Goal: Use online tool/utility: Use online tool/utility

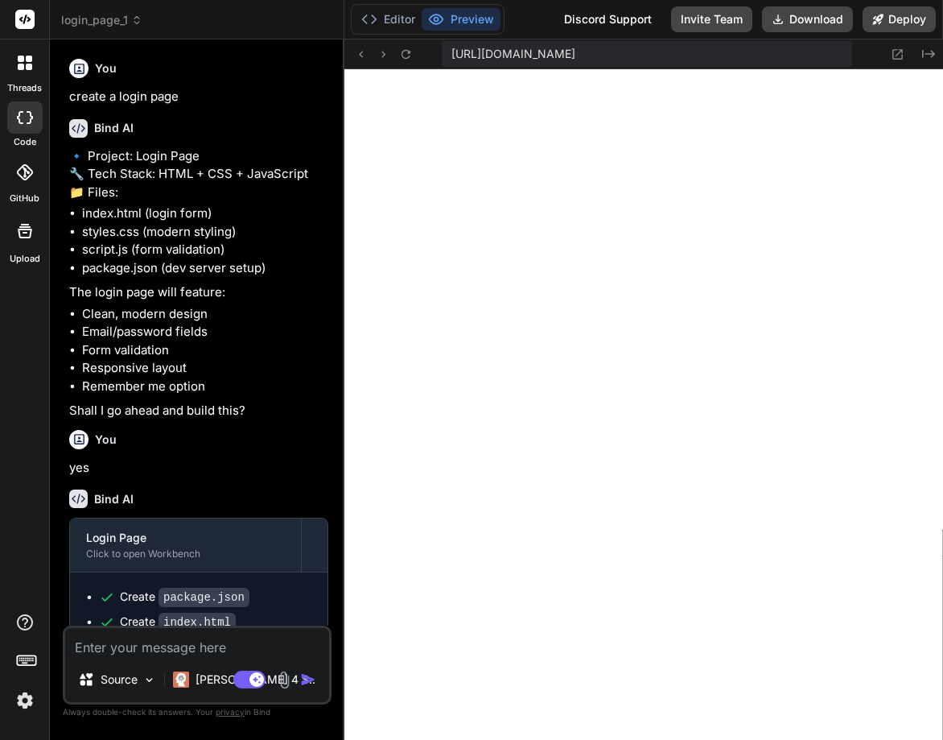
scroll to position [227, 0]
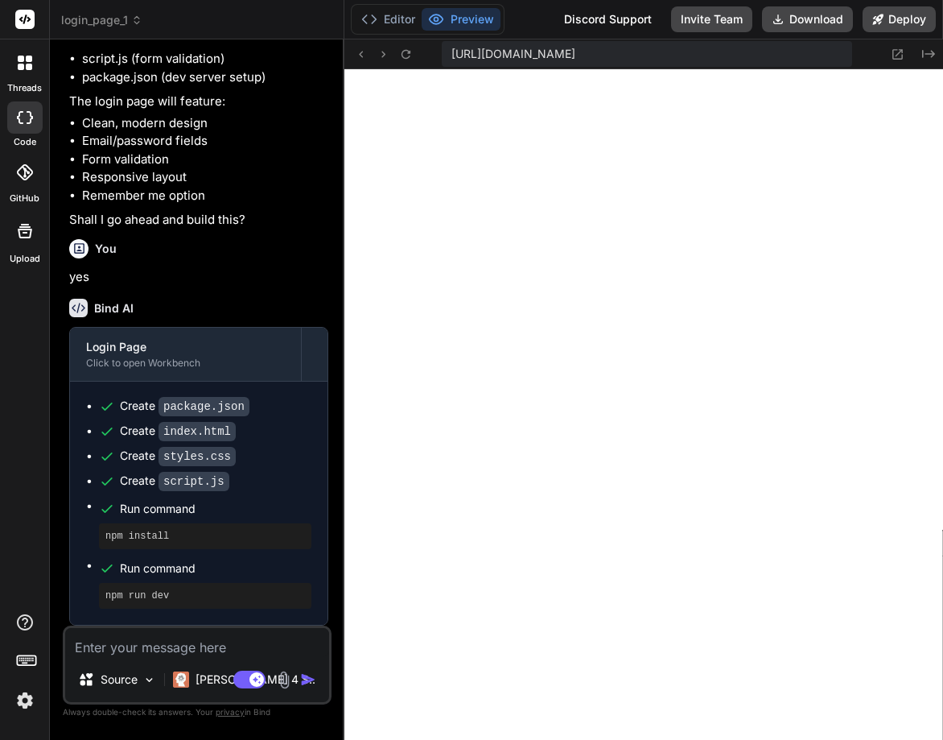
click at [147, 634] on textarea at bounding box center [197, 642] width 264 height 29
type textarea "C"
type textarea "x"
type textarea "Ch"
type textarea "x"
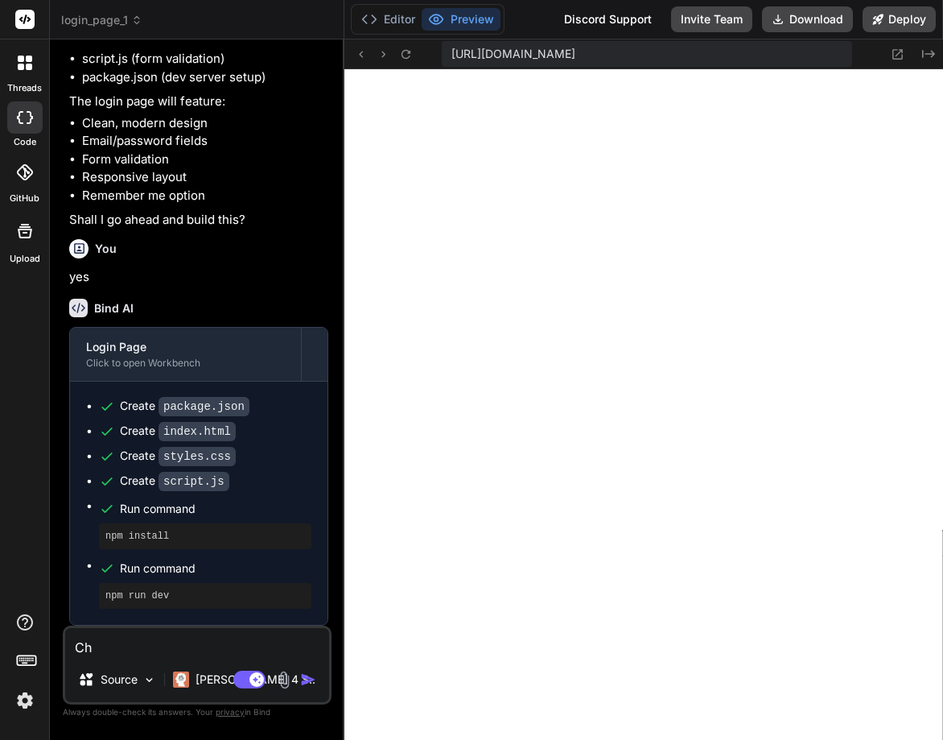
type textarea "Cha"
type textarea "x"
type textarea "Chan"
type textarea "x"
type textarea "Chane"
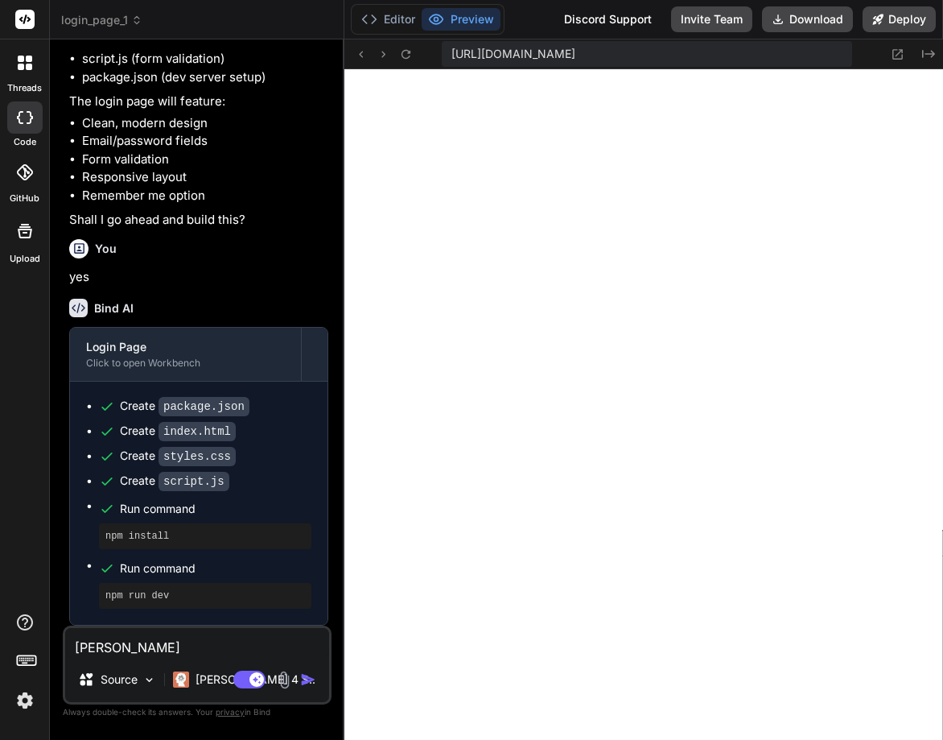
type textarea "x"
type textarea "Chan"
type textarea "x"
type textarea "Chaneg"
type textarea "x"
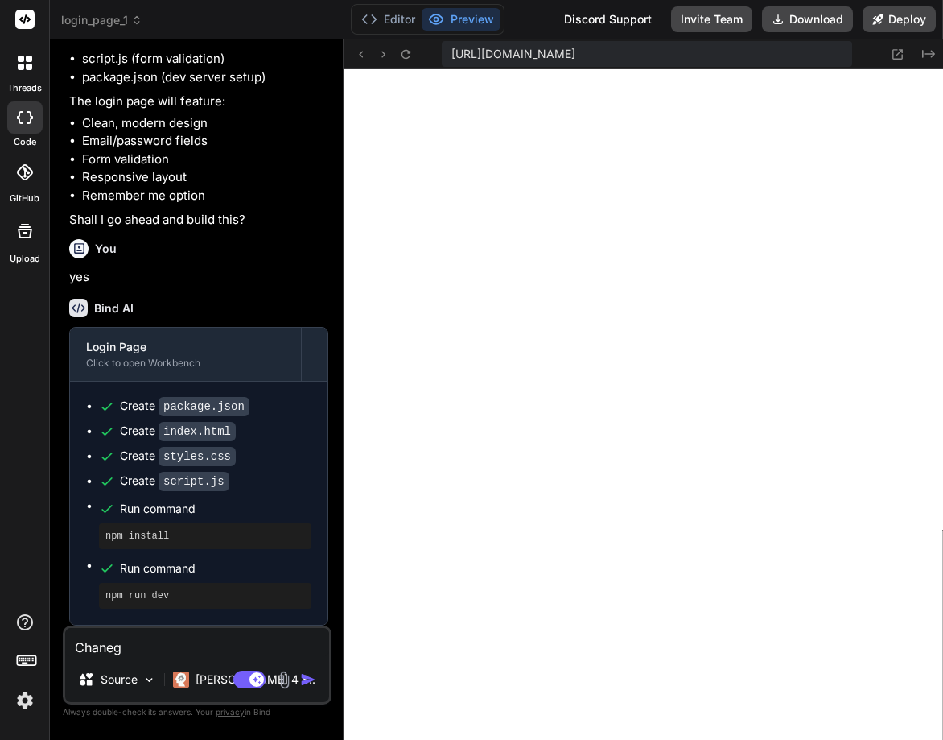
type textarea "Chaneg"
type textarea "x"
type textarea "Chaneg t"
type textarea "x"
type textarea "Chaneg th"
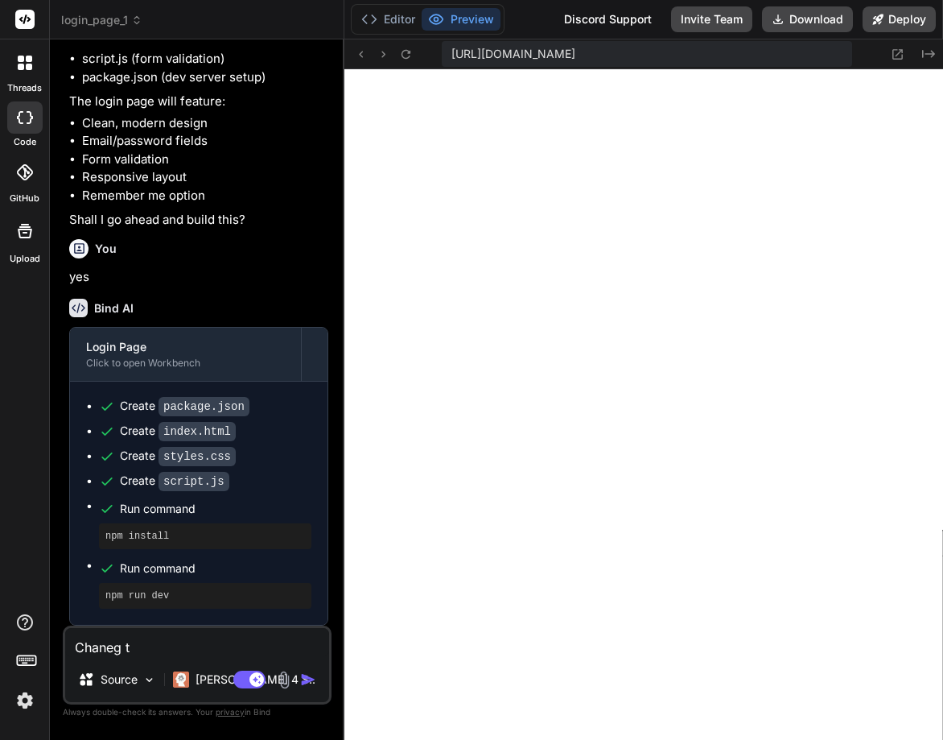
type textarea "x"
type textarea "Chaneg the"
type textarea "x"
type textarea "Chaneg the"
type textarea "x"
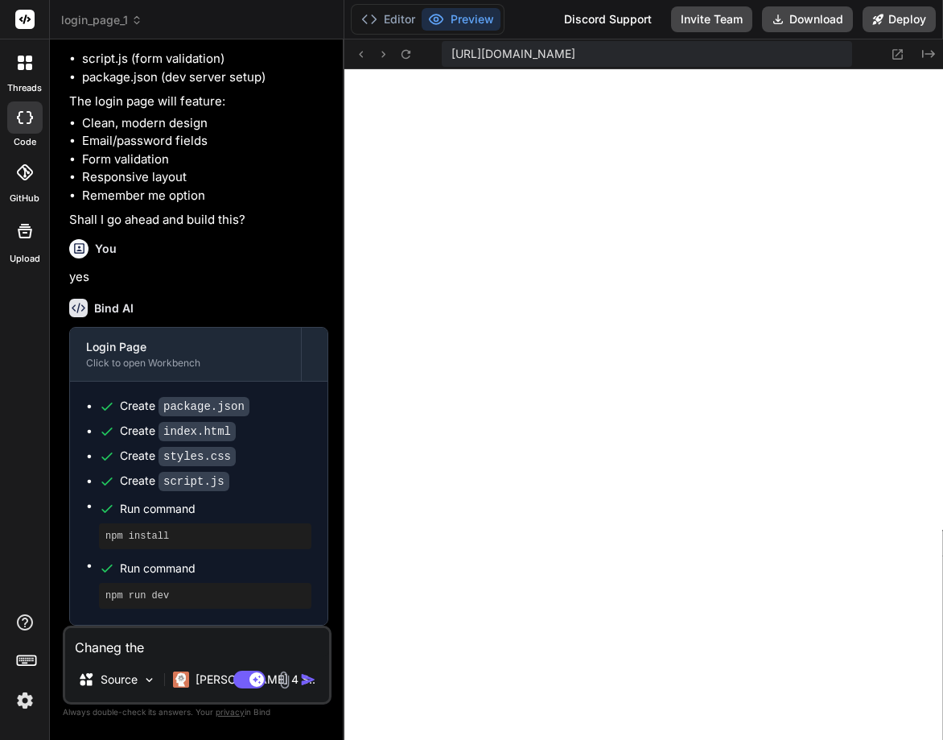
type textarea "Chaneg the e"
type textarea "x"
type textarea "Chaneg the et"
type textarea "x"
type textarea "Chaneg the etx"
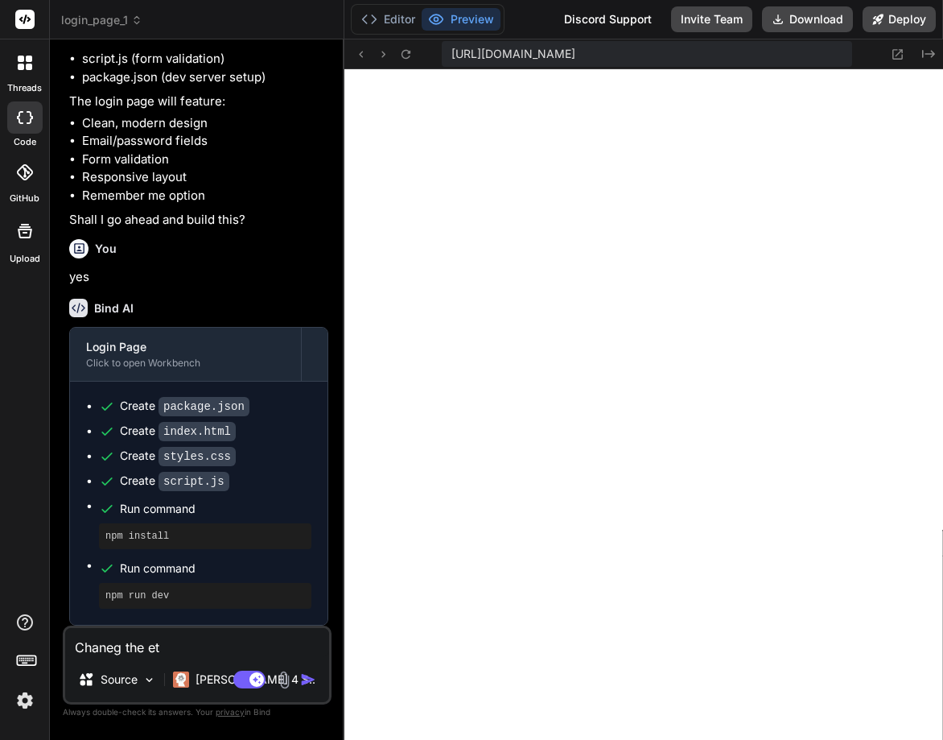
type textarea "x"
type textarea "Chaneg the etxt"
type textarea "x"
type textarea "Chaneg the etxt"
type textarea "x"
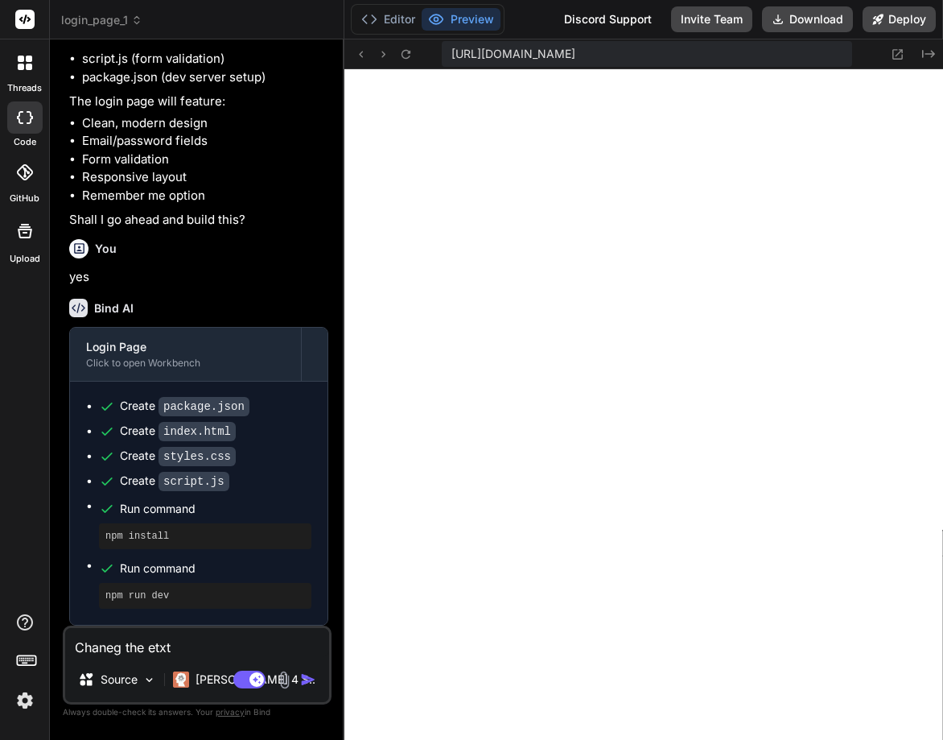
type textarea "Chaneg the etxt w"
type textarea "x"
type textarea "Chaneg the etxt we"
type textarea "x"
type textarea "Chaneg the etxt wel"
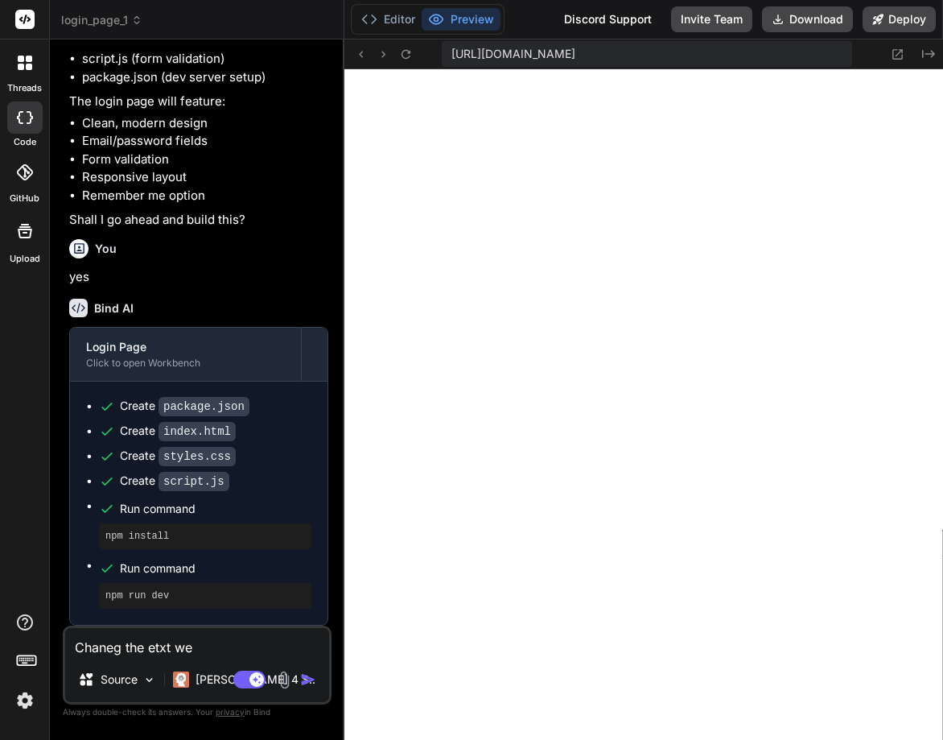
type textarea "x"
type textarea "Chaneg the etxt welc"
type textarea "x"
type textarea "Chaneg the etxt welco"
type textarea "x"
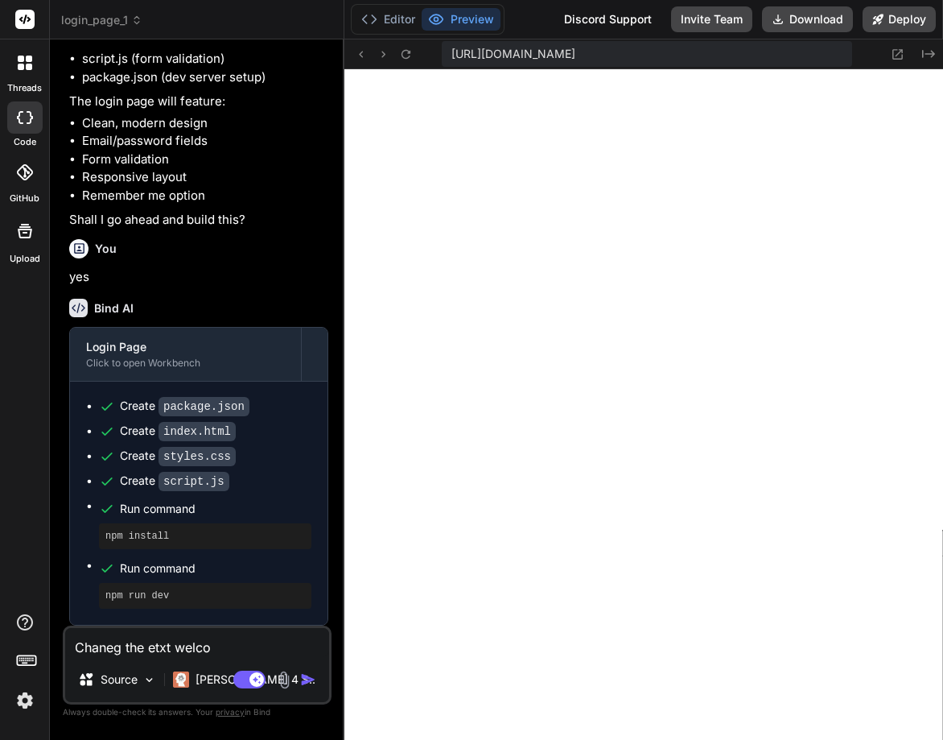
type textarea "Chaneg the etxt welcom"
type textarea "x"
type textarea "Chaneg the etxt welcome"
type textarea "x"
type textarea "Chaneg the etxt welcome"
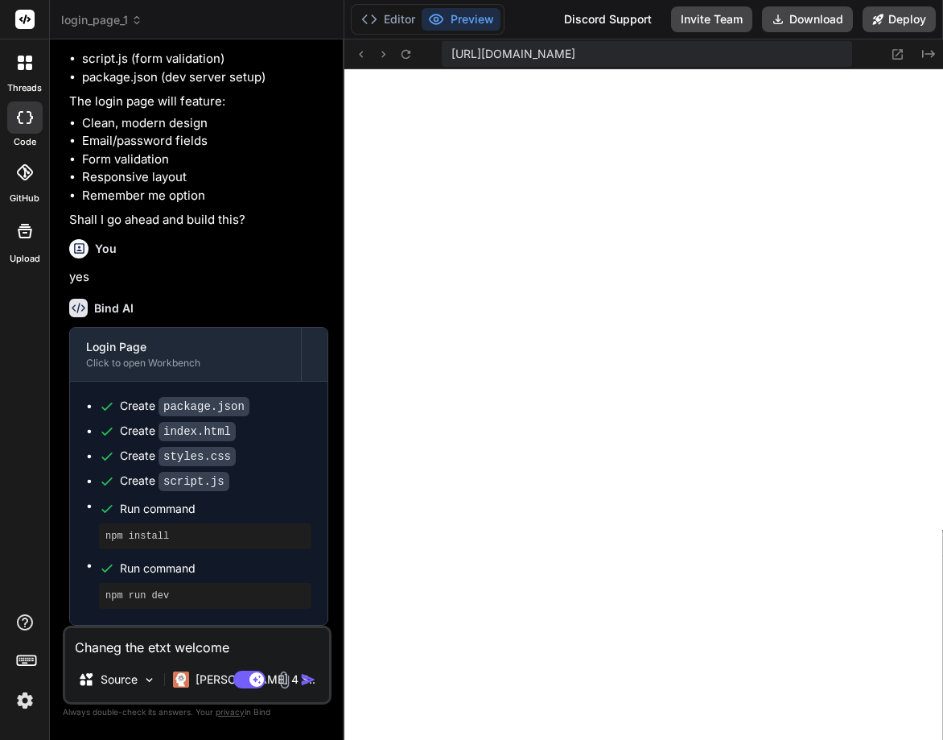
type textarea "x"
type textarea "Chaneg the etxt welcome b"
type textarea "x"
type textarea "Chaneg the etxt welcome ba"
type textarea "x"
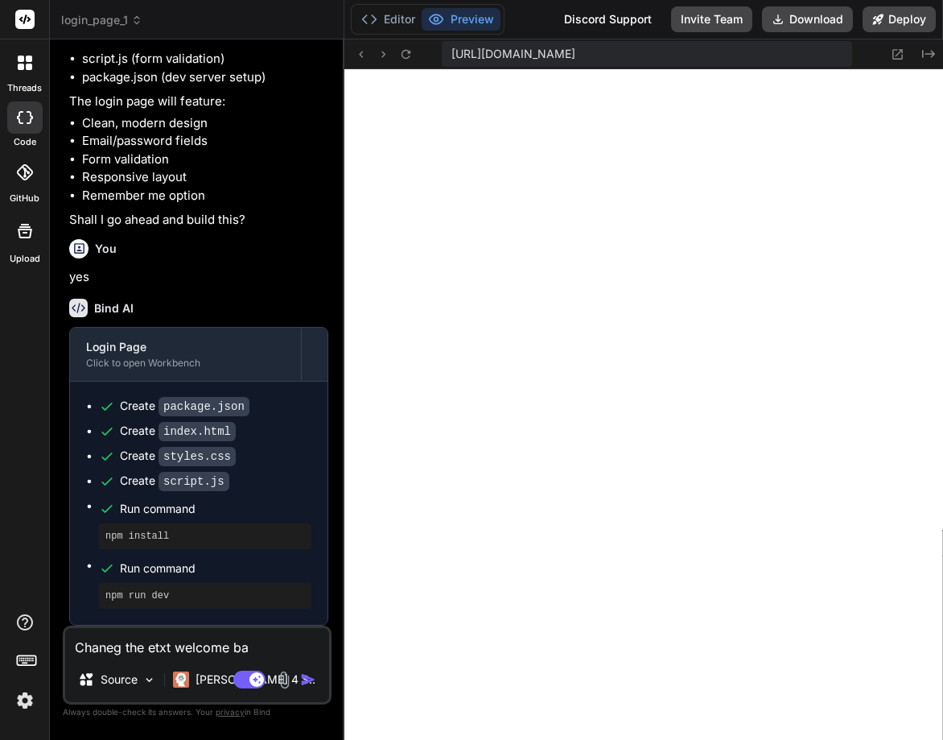
type textarea "Chaneg the etxt welcome bas"
type textarea "x"
type textarea "Chaneg the etxt welcome bas"
type textarea "x"
type textarea "Chaneg the etxt welcome bas"
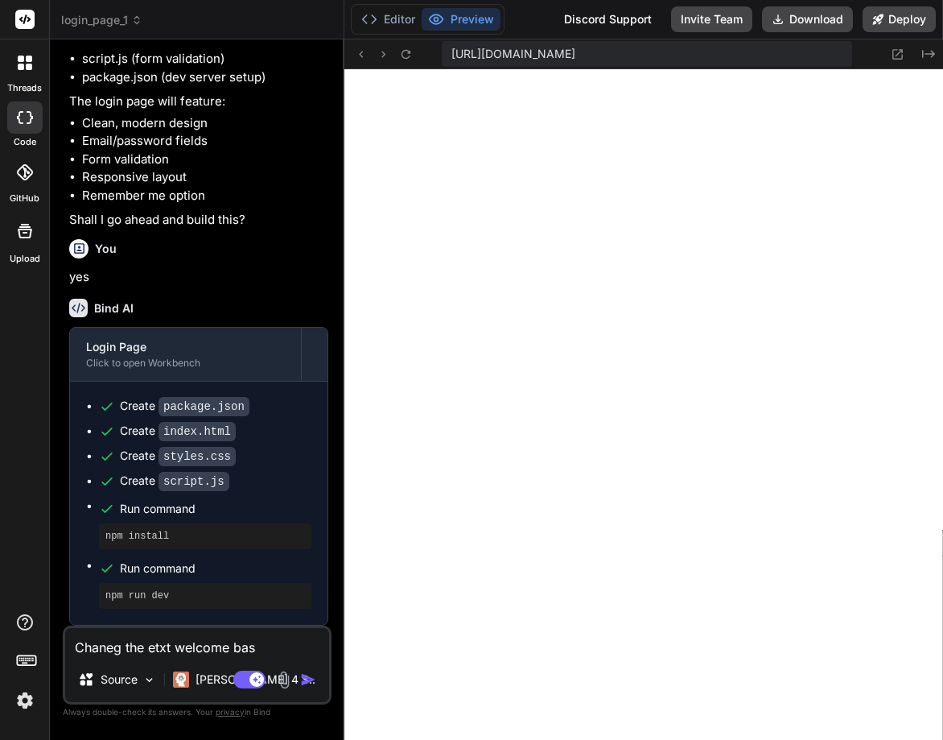
type textarea "x"
type textarea "Chaneg the etxt welcome ba"
type textarea "x"
type textarea "Chaneg the etxt welcome bac"
type textarea "x"
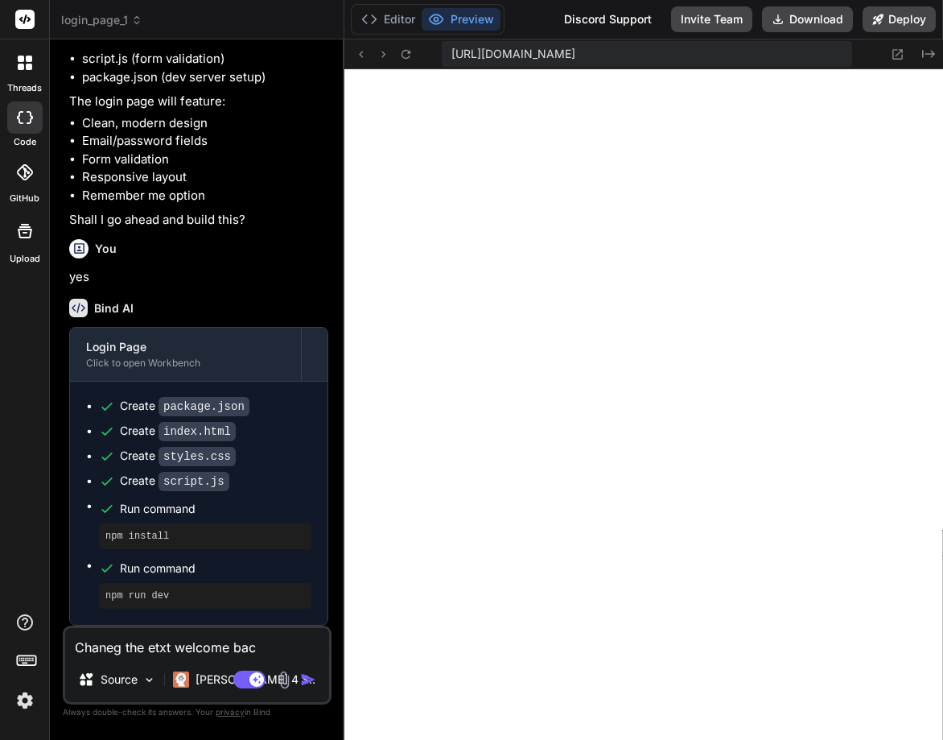
type textarea "Chaneg the etxt welcome back"
type textarea "x"
type textarea "Chaneg the etxt welcome back"
type textarea "x"
type textarea "Chaneg the etxt welcome back t"
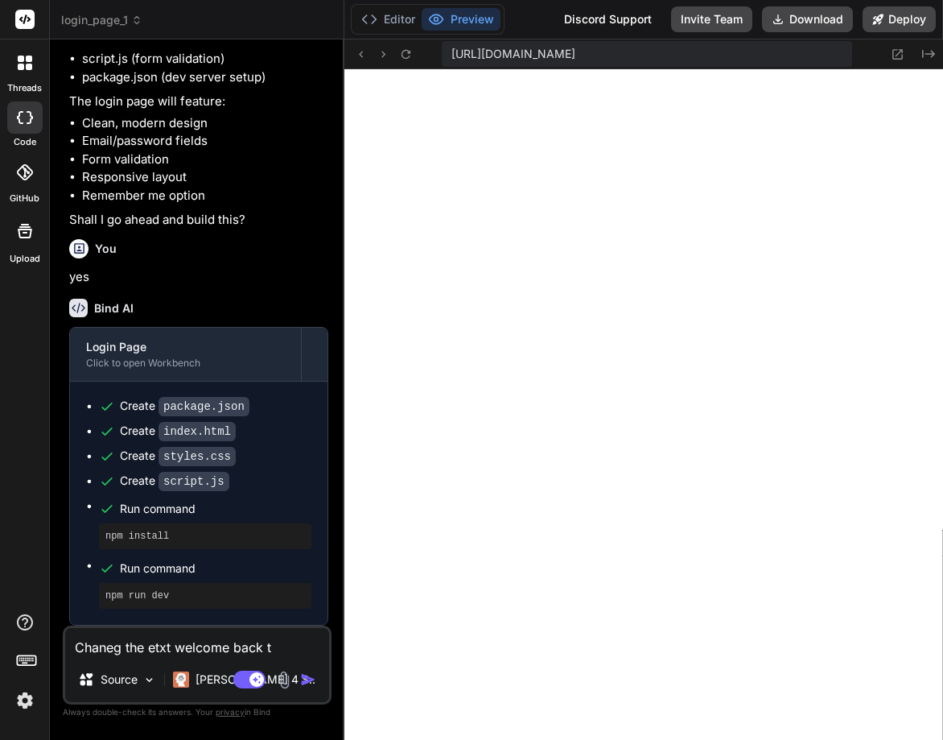
type textarea "x"
type textarea "Chaneg the etxt welcome back to"
type textarea "x"
type textarea "Chaneg the etxt welcome back to"
type textarea "x"
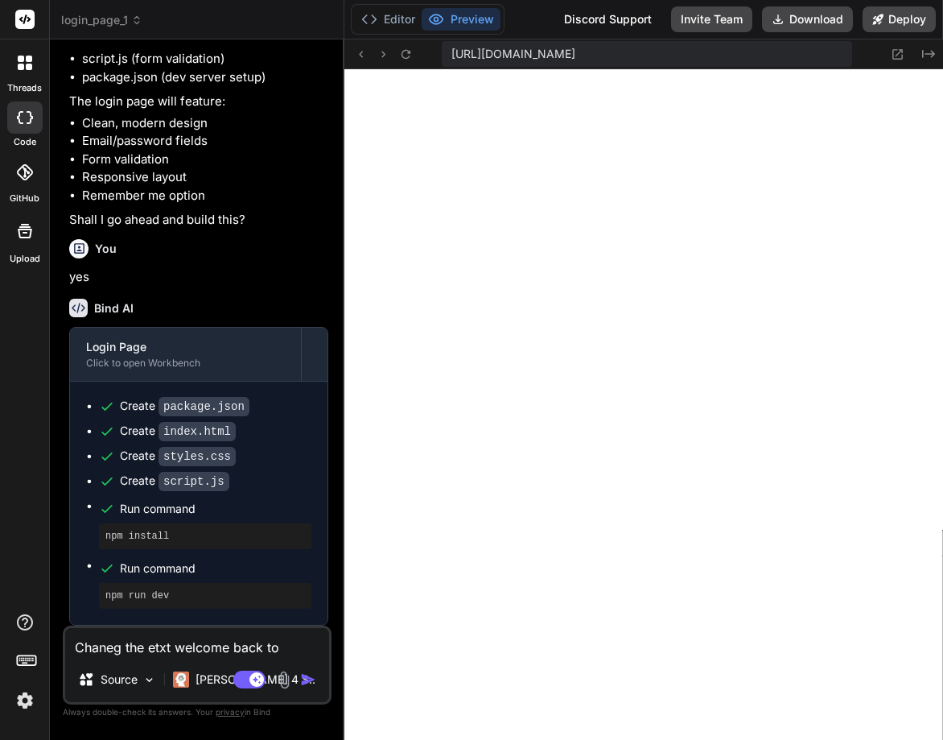
type textarea "Chaneg the etxt welcome back to t"
type textarea "x"
type textarea "Chaneg the etxt welcome back to th"
type textarea "x"
type textarea "Chaneg the etxt welcome back to th"
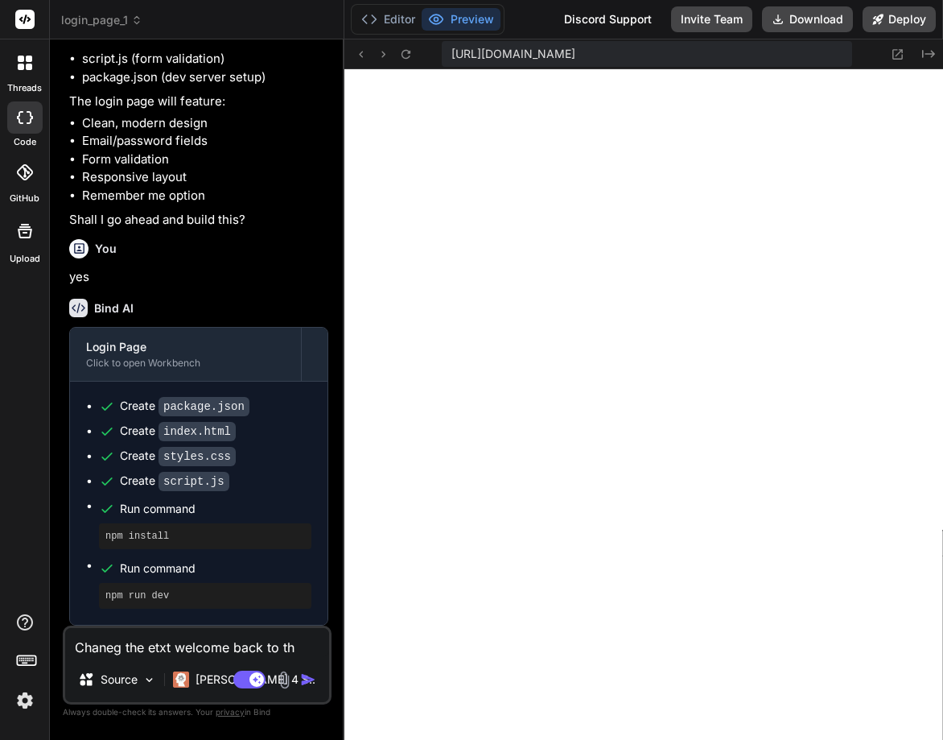
type textarea "x"
type textarea "Chaneg the etxt welcome back to th"
type textarea "x"
type textarea "Chaneg the etxt welcome back to the"
type textarea "x"
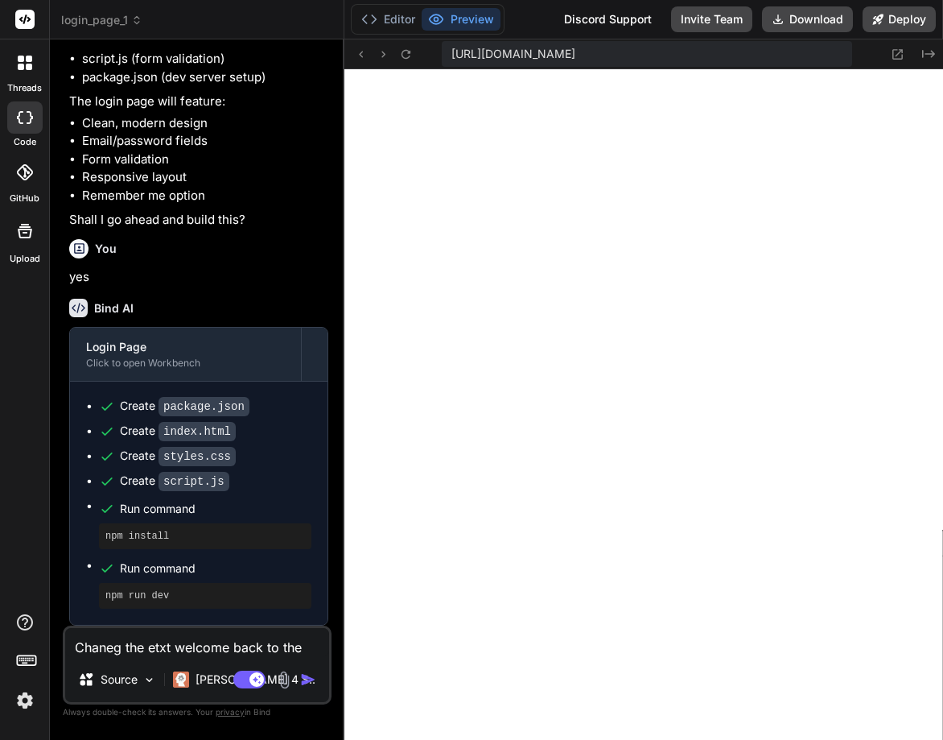
type textarea "Chaneg the etxt welcome back to the"
type textarea "x"
type textarea "Chaneg the etxt welcome back to the c"
type textarea "x"
type textarea "Chaneg the etxt welcome back to the co"
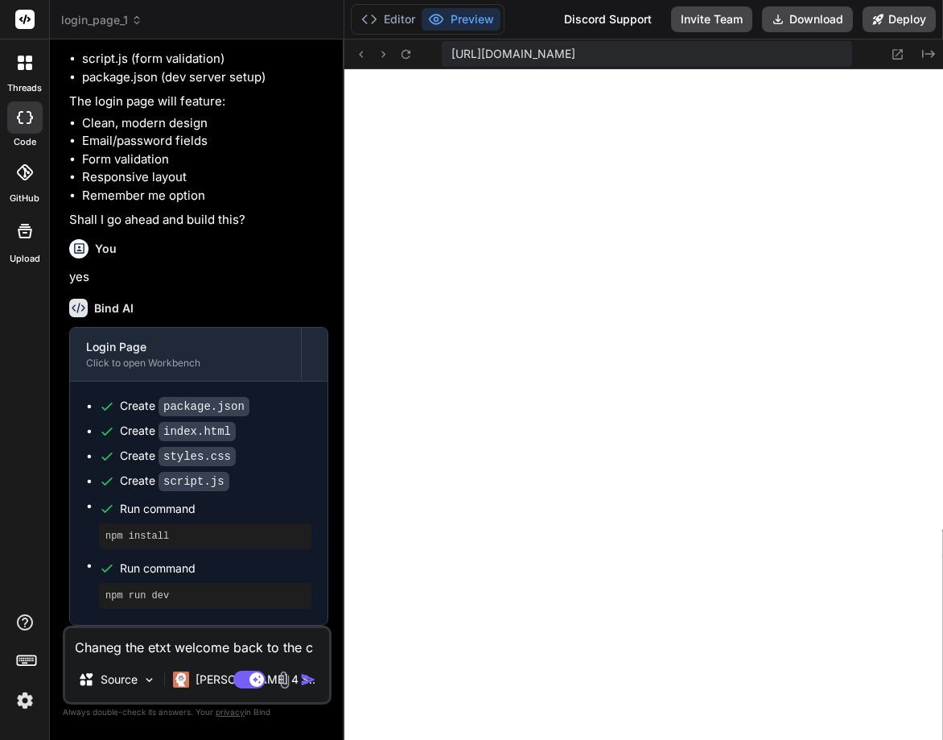
type textarea "x"
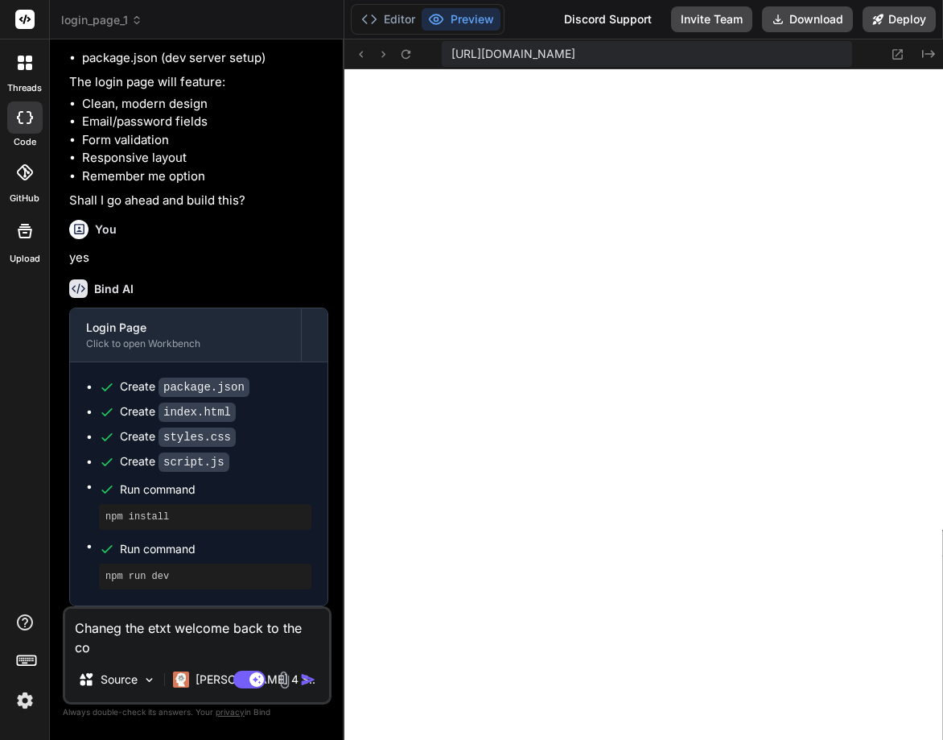
type textarea "Chaneg the etxt welcome back to the coe"
type textarea "x"
type textarea "Chaneg the etxt welcome back to the co"
type textarea "x"
type textarea "Chaneg the etxt welcome back to the com"
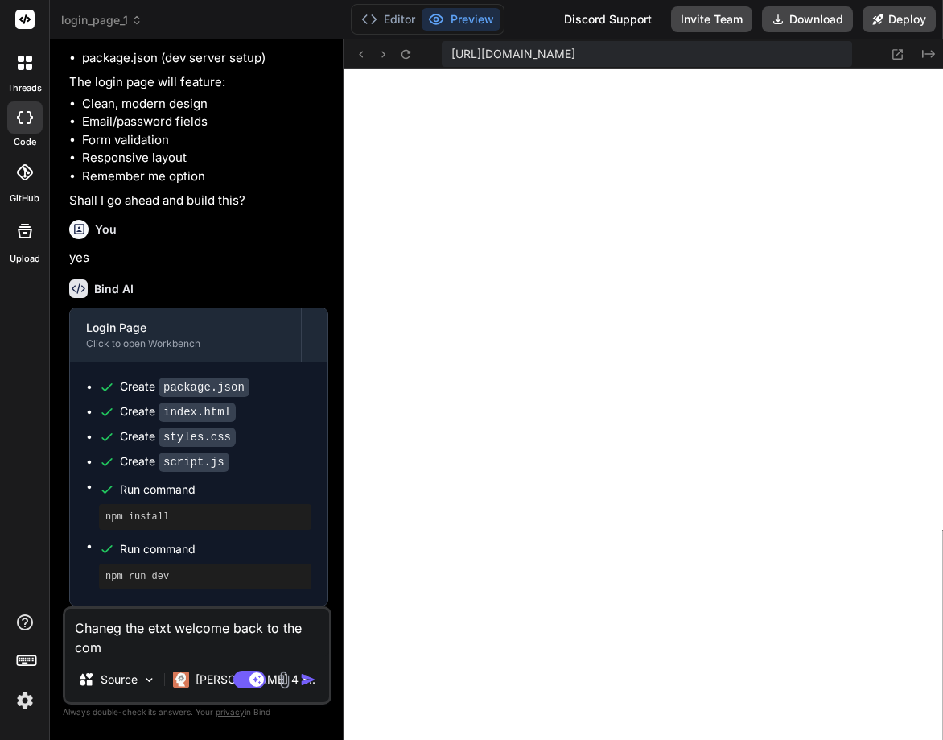
type textarea "x"
type textarea "Chaneg the etxt welcome back to the come"
type textarea "x"
type textarea "Chaneg the etxt welcome back to the come"
type textarea "x"
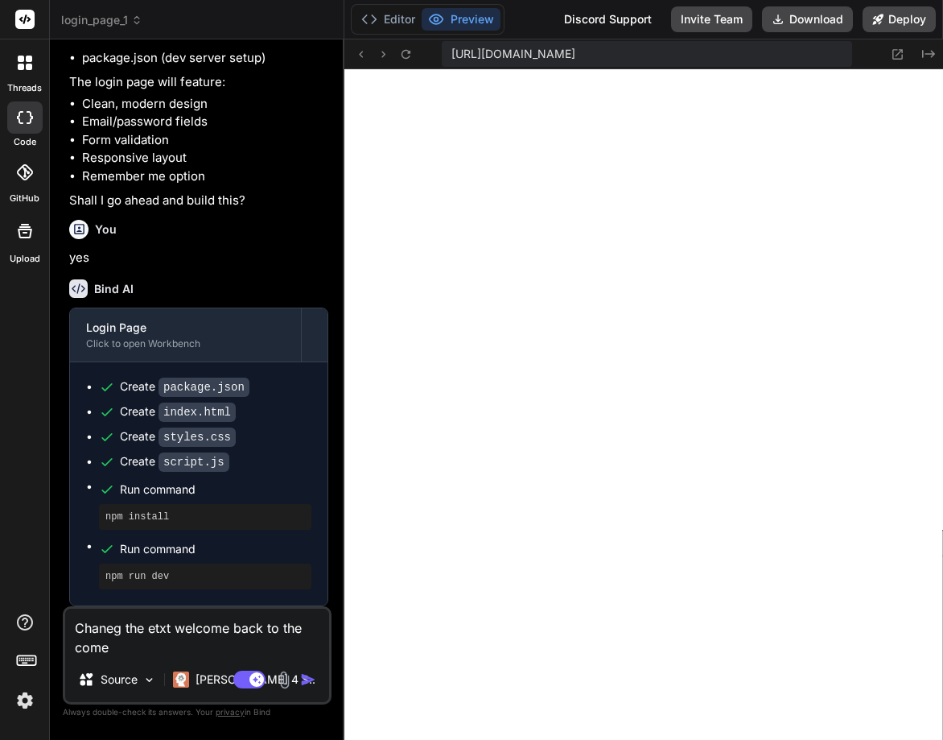
type textarea "Chaneg the etxt welcome back to the come b"
type textarea "x"
type textarea "Chaneg the etxt welcome back to the come ba"
type textarea "x"
type textarea "Chaneg the etxt welcome back to the come bac"
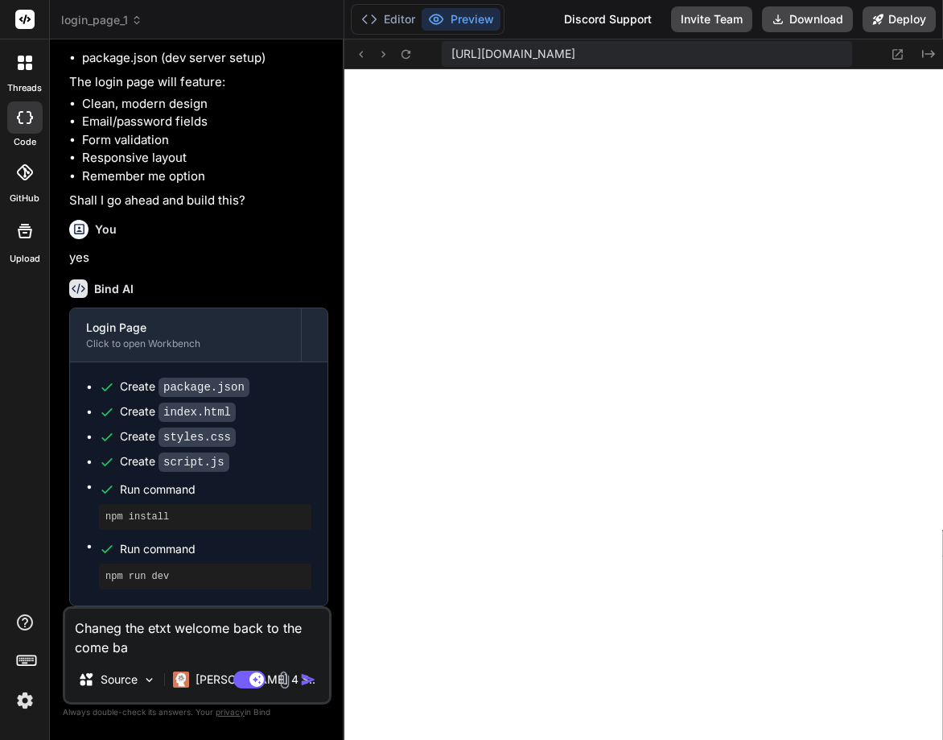
type textarea "x"
type textarea "Chaneg the etxt welcome back to the come bacl"
type textarea "x"
type textarea "Chaneg the etxt welcome back to the come bac"
type textarea "x"
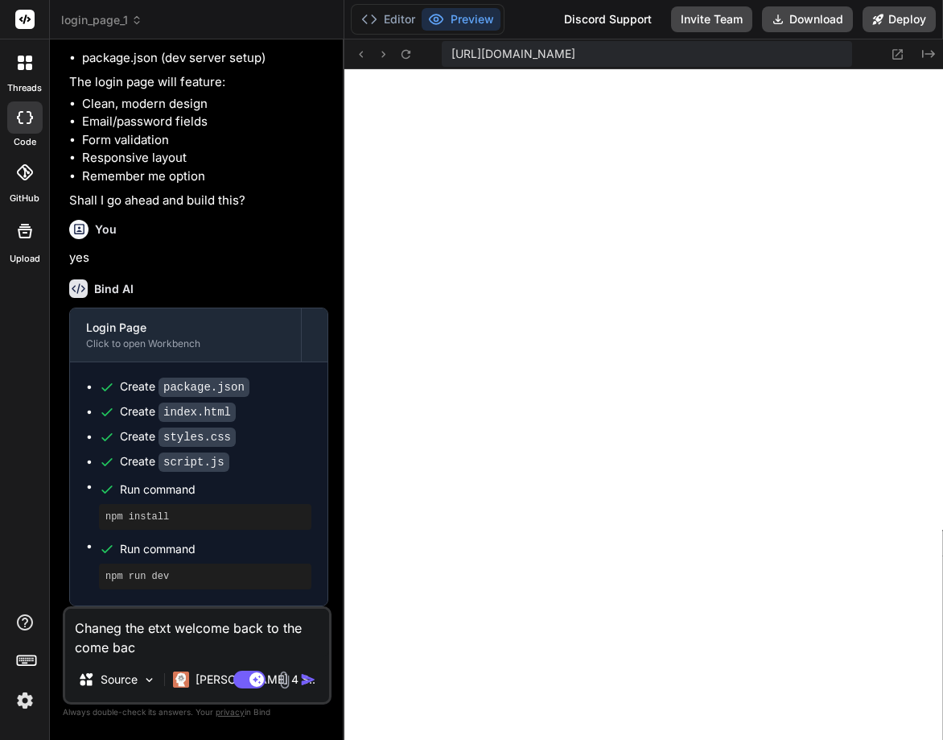
type textarea "Chaneg the etxt welcome back to the come back"
type textarea "x"
type textarea "Chaneg the etxt welcome back to the come back"
click at [304, 682] on img "button" at bounding box center [308, 679] width 16 height 16
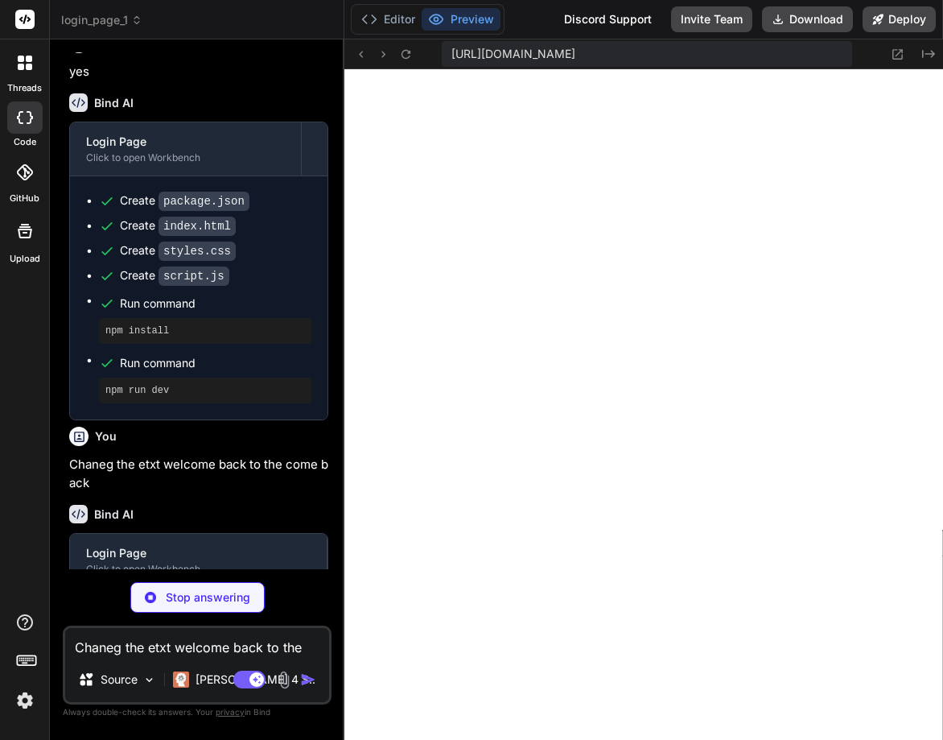
scroll to position [412, 0]
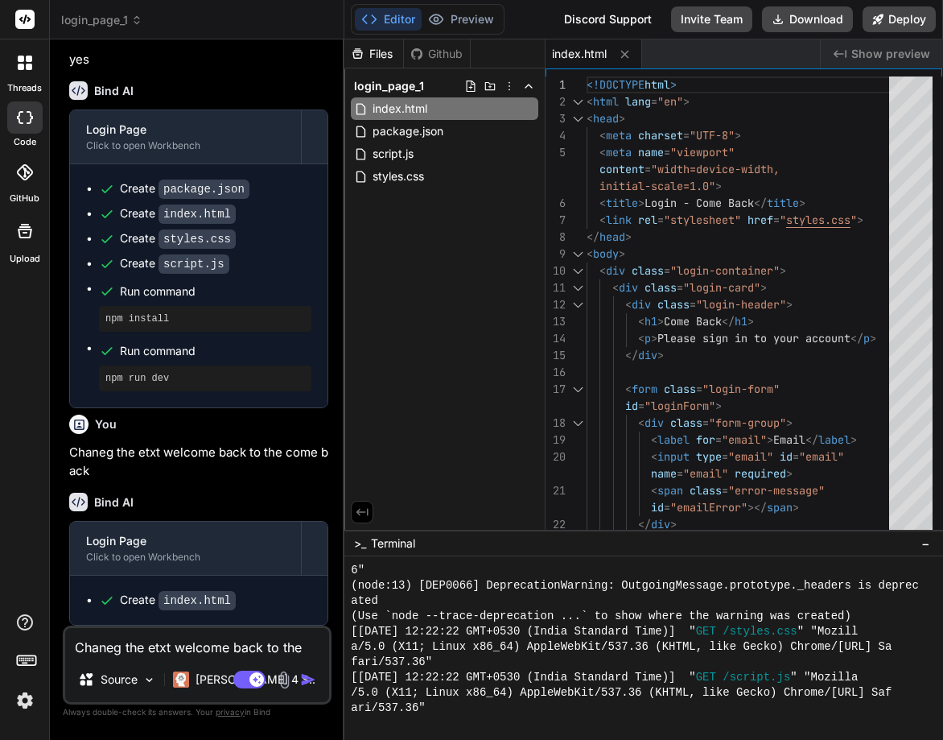
click at [23, 691] on img at bounding box center [24, 700] width 27 height 27
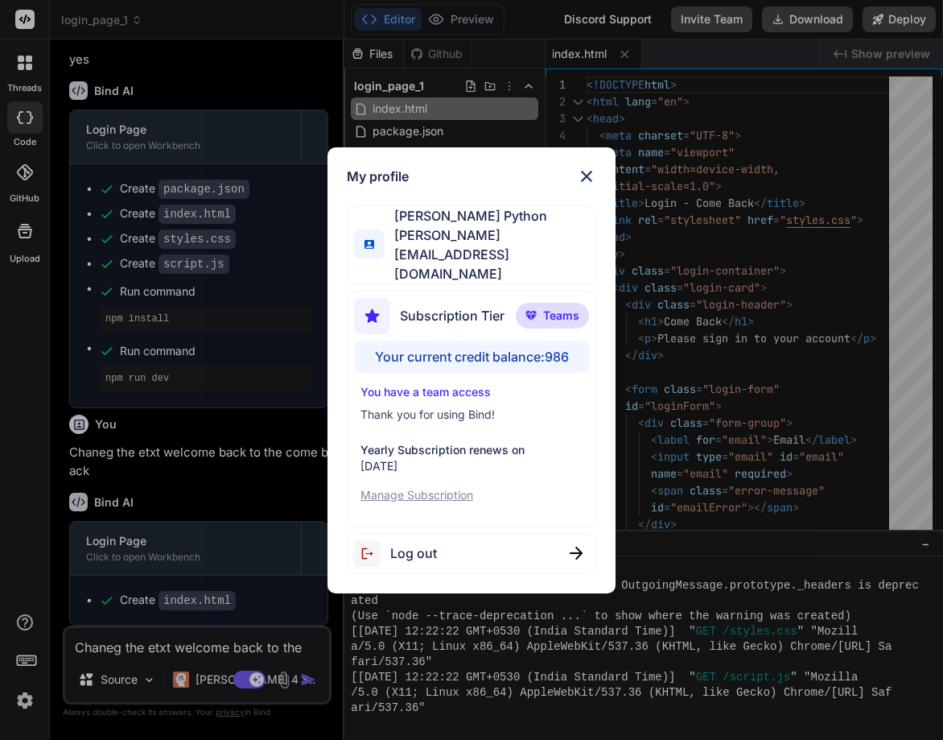
click at [423, 543] on span "Log out" at bounding box center [413, 552] width 47 height 19
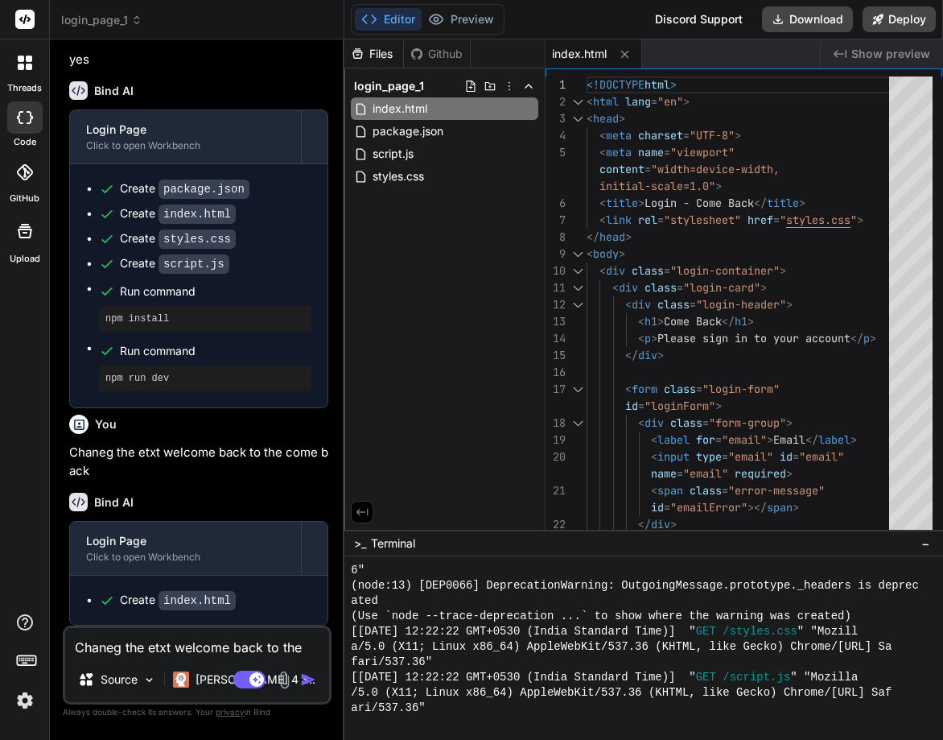
type textarea "x"
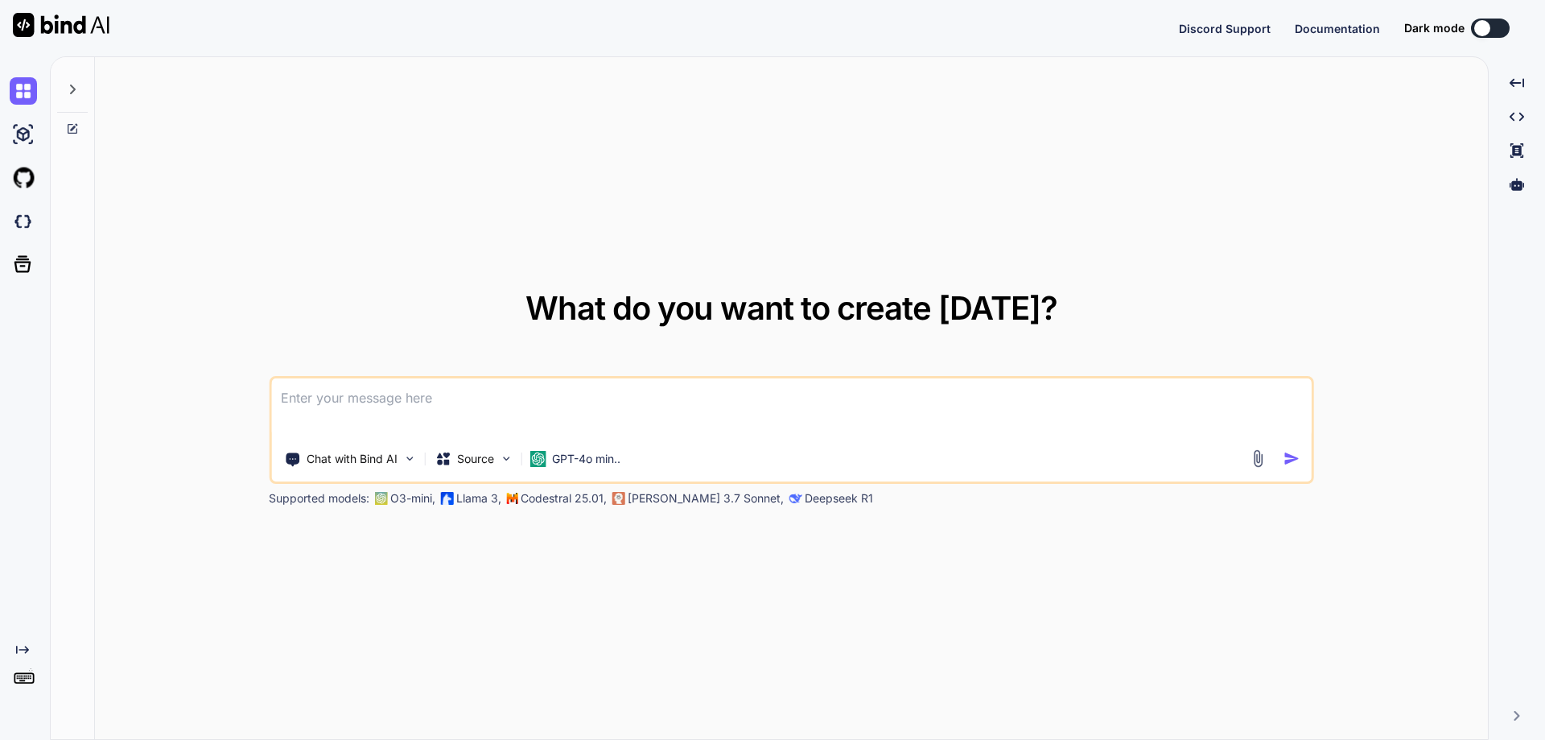
type textarea "x"
click at [19, 694] on img at bounding box center [23, 683] width 27 height 27
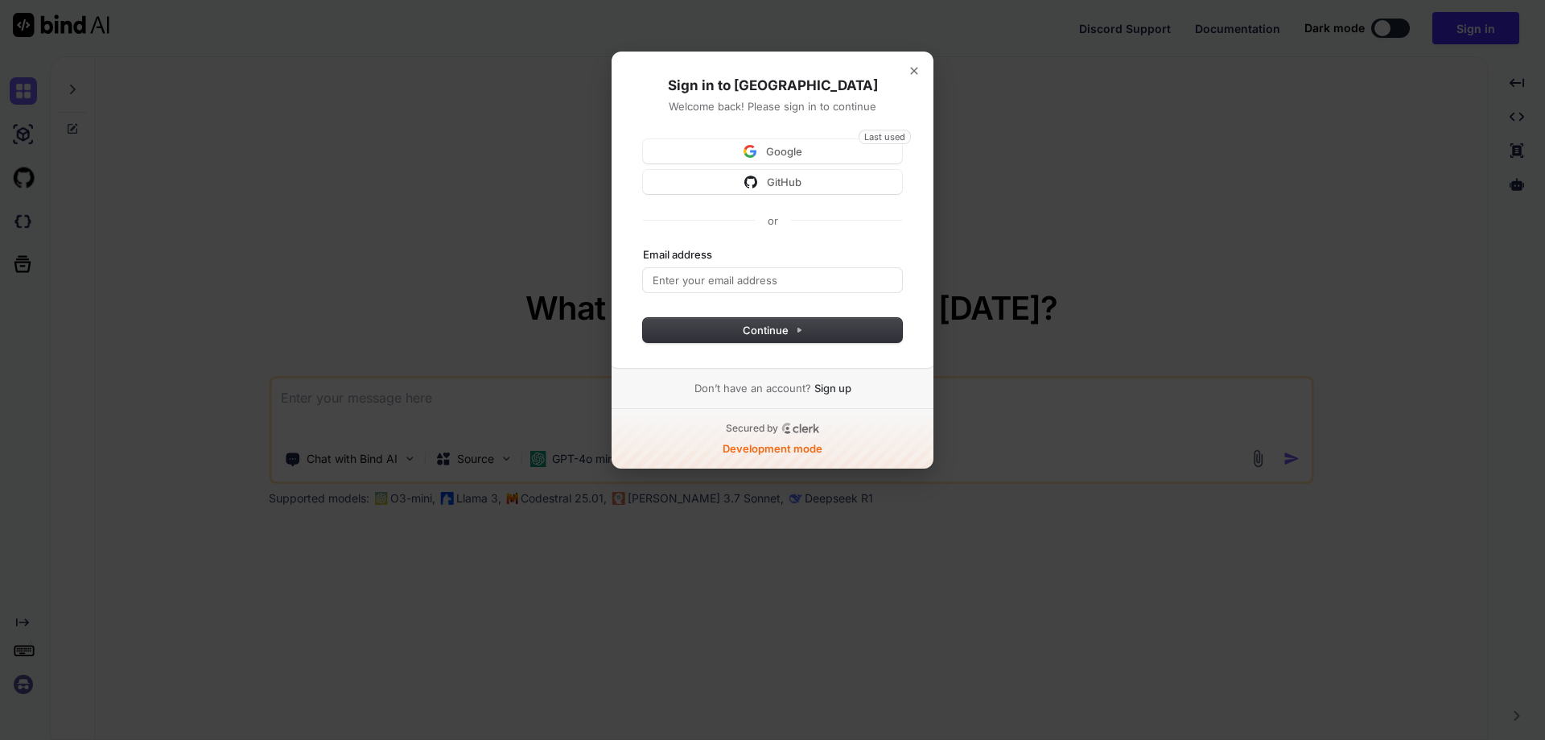
click at [646, 436] on div "Secured by Development mode" at bounding box center [772, 439] width 270 height 34
click at [782, 159] on button "Last used Google" at bounding box center [772, 151] width 259 height 24
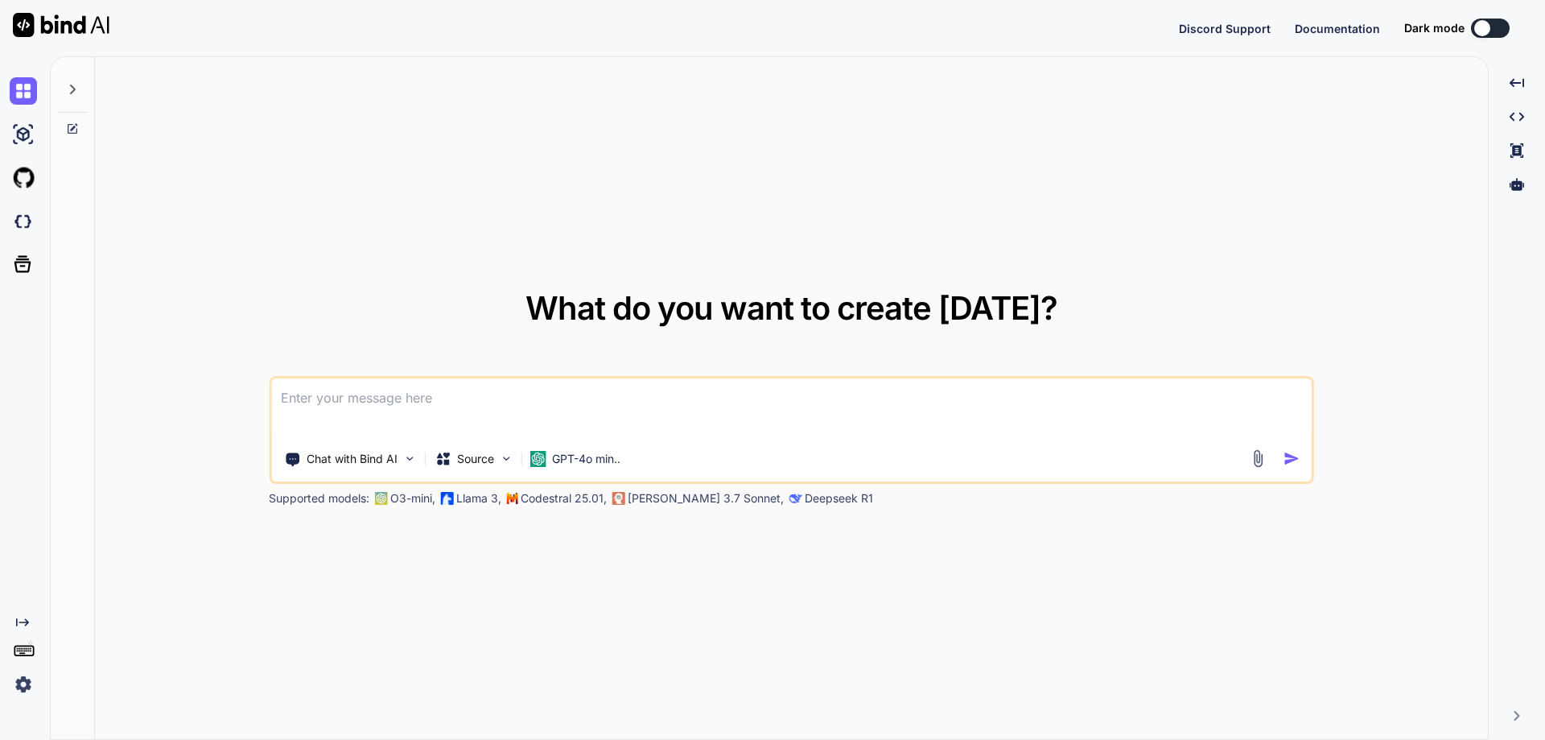
click at [0, 679] on div "Created with Pixso." at bounding box center [21, 657] width 43 height 82
click at [16, 679] on img at bounding box center [23, 683] width 27 height 27
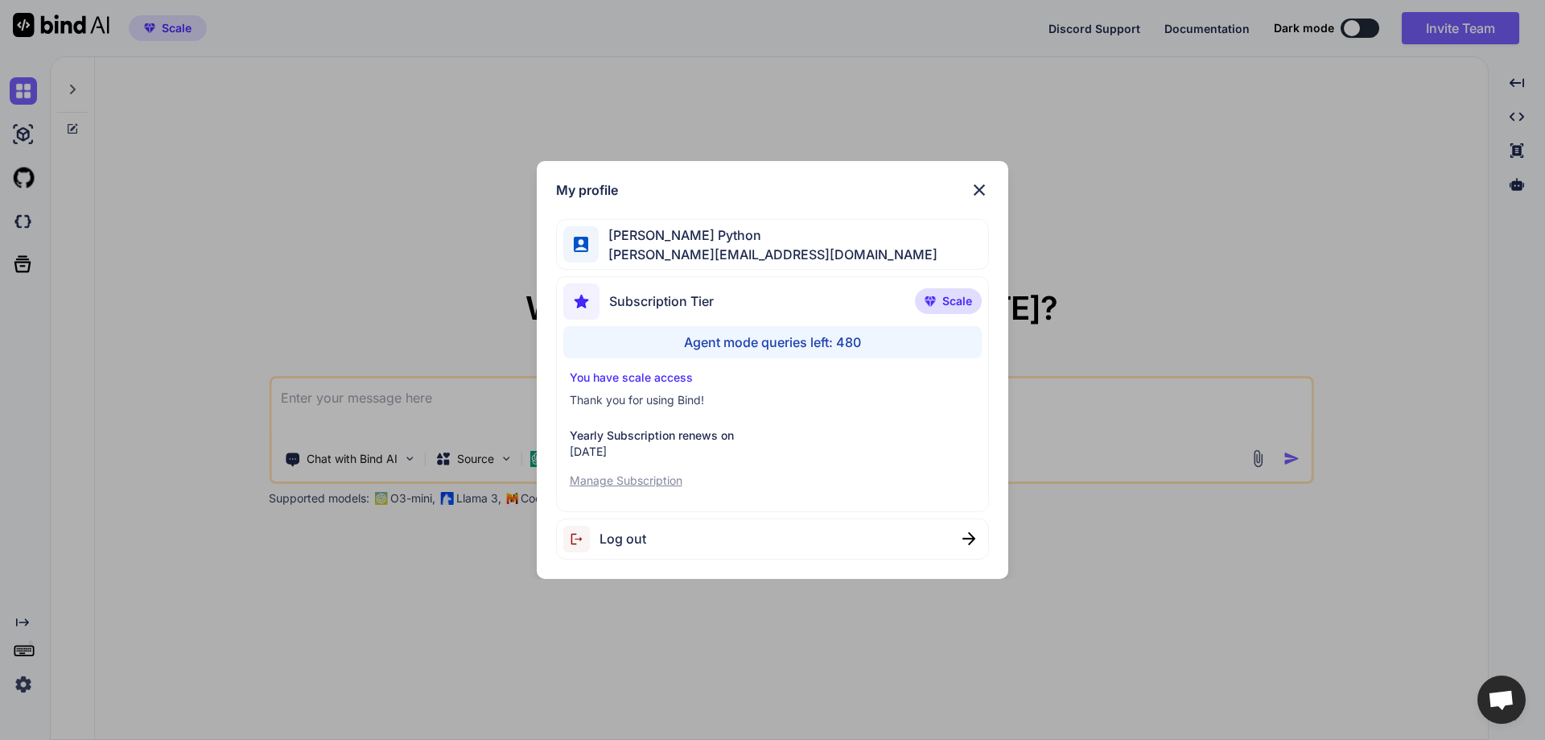
type textarea "x"
click at [988, 178] on div "My profile Hardik Python hardik@witarist.com Subscription Tier Scale Agent mode…" at bounding box center [773, 370] width 472 height 418
click at [970, 195] on img at bounding box center [979, 189] width 19 height 19
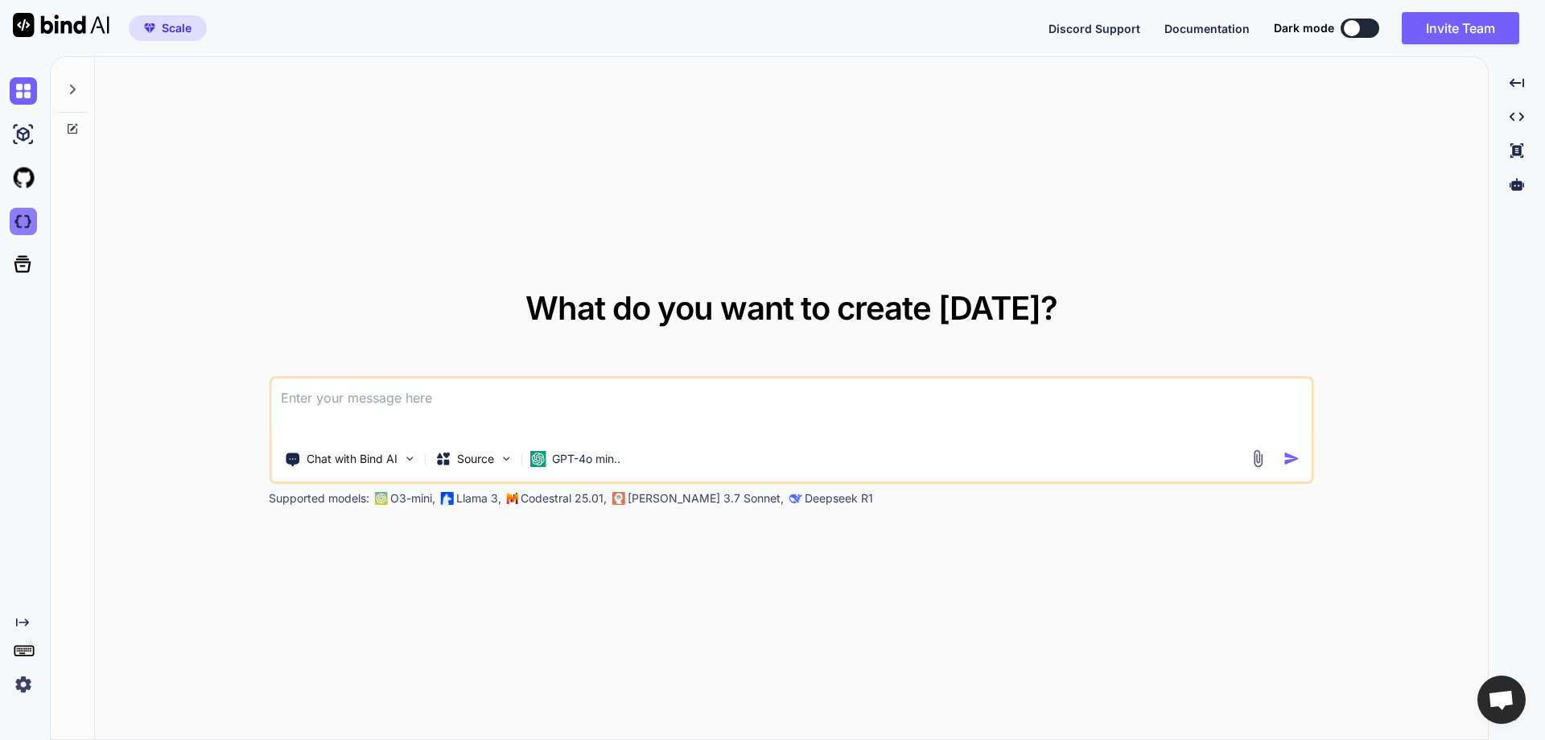
click at [18, 217] on img at bounding box center [23, 221] width 27 height 27
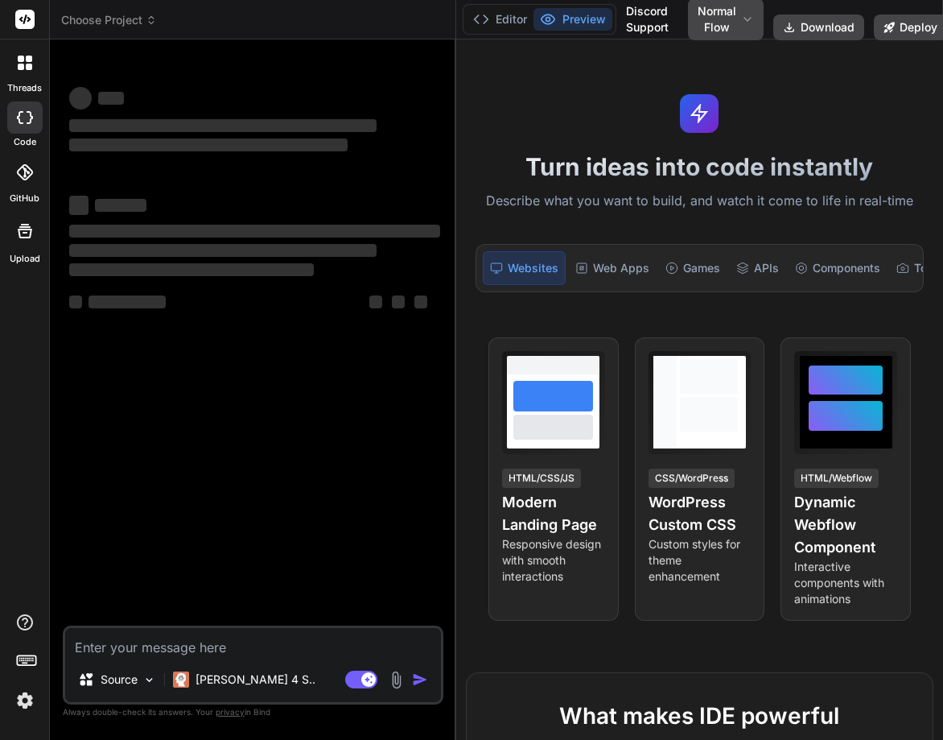
drag, startPoint x: 343, startPoint y: 342, endPoint x: 454, endPoint y: 342, distance: 111.1
click at [454, 342] on div "Bind AI Web Search Created with Pixso. Code Generator ‌ ‌ ‌ ‌ ‌ ‌ ‌ ‌ ‌ ‌ ‌ ‌ ‌…" at bounding box center [253, 389] width 406 height 700
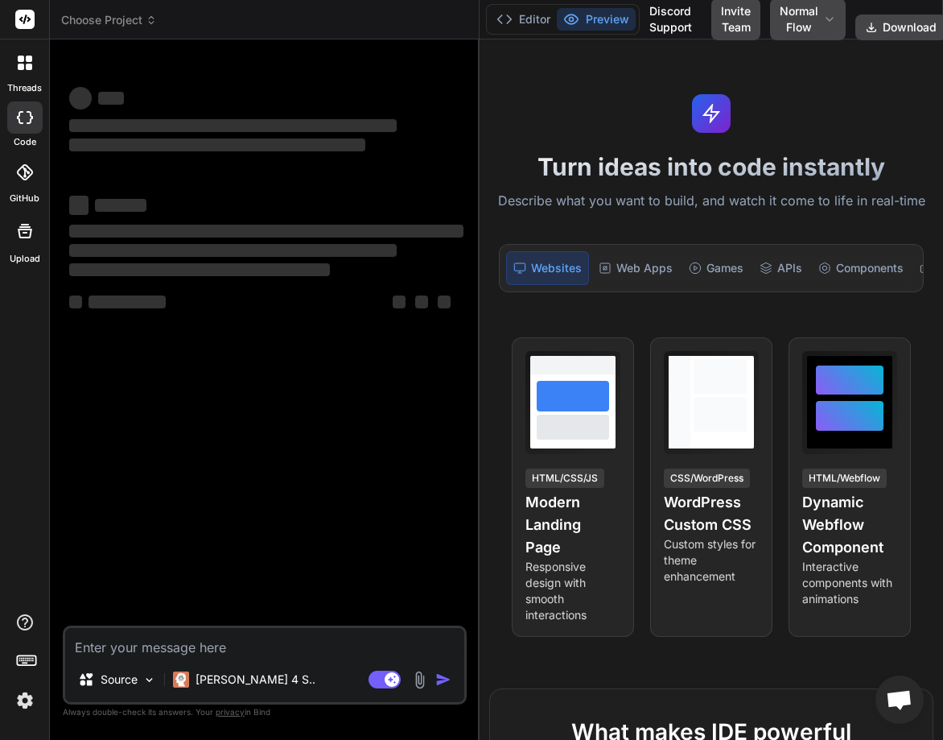
type textarea "x"
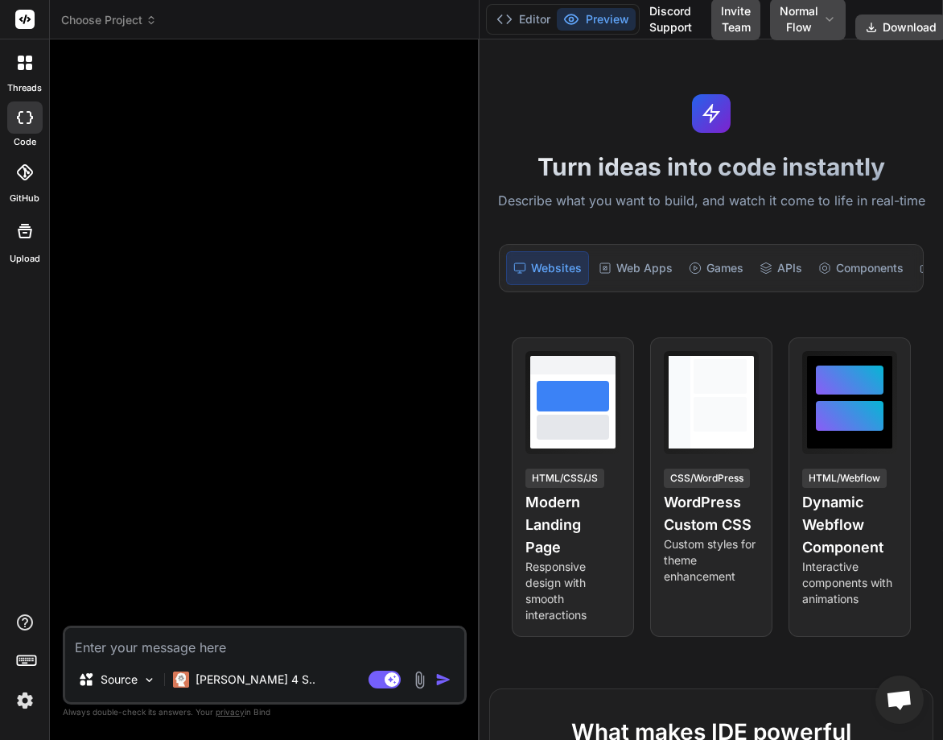
click at [157, 659] on div "Source Claude 4 S.. Agent Mode. When this toggle is activated, AI automatically…" at bounding box center [265, 664] width 404 height 79
click at [190, 649] on textarea at bounding box center [264, 642] width 399 height 29
type textarea "C"
type textarea "x"
type textarea "Cr"
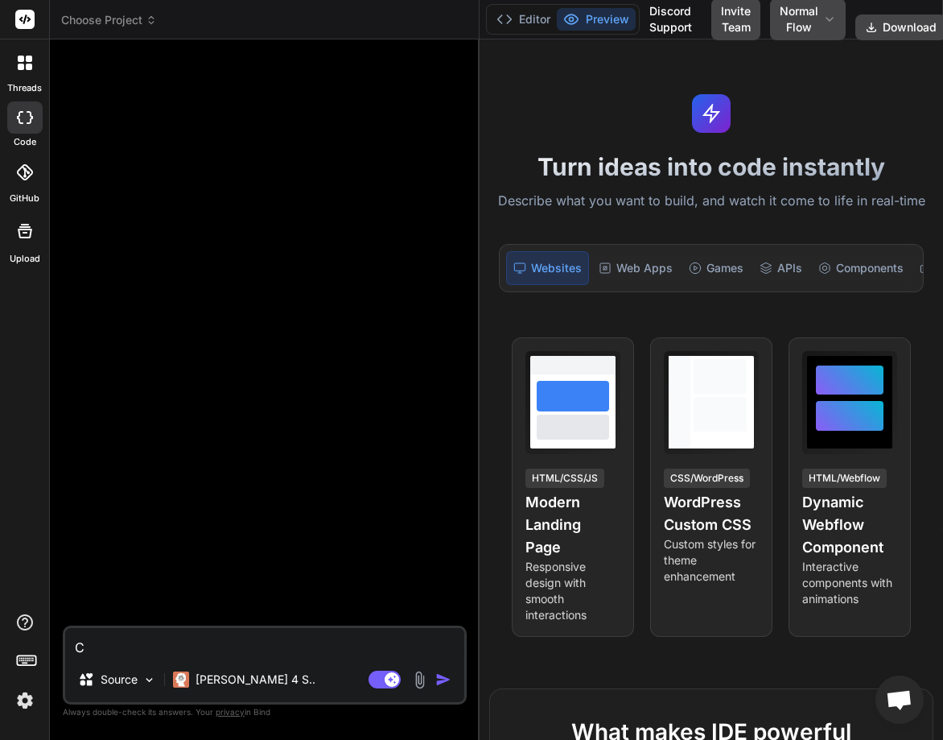
type textarea "x"
type textarea "Cre"
type textarea "x"
type textarea "Crea"
type textarea "x"
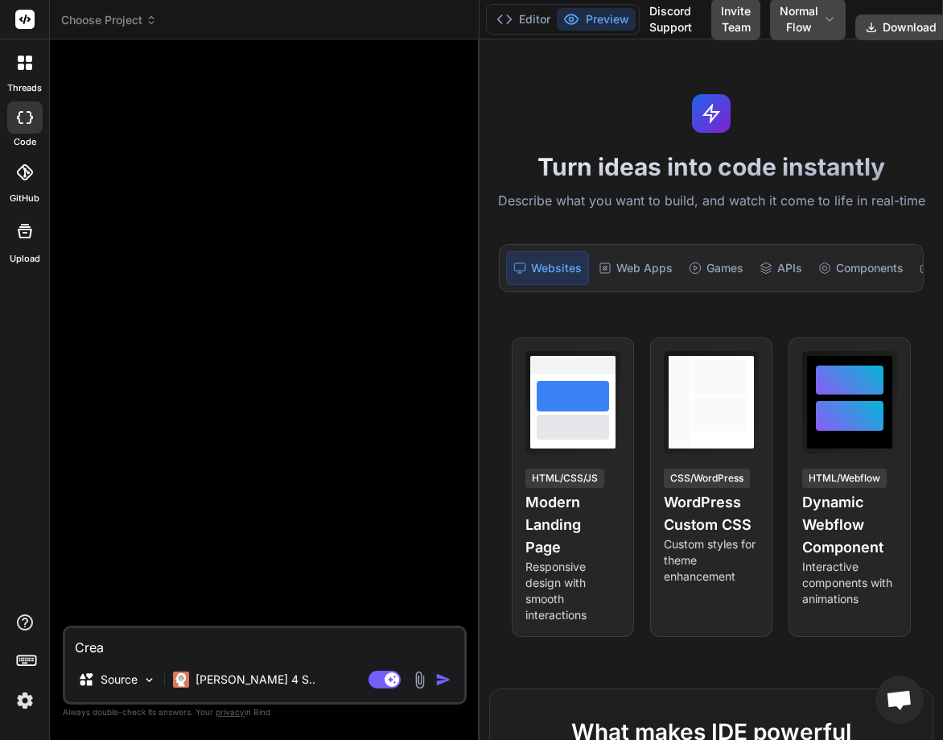
type textarea "Creat"
type textarea "x"
type textarea "Create"
type textarea "x"
type textarea "Create"
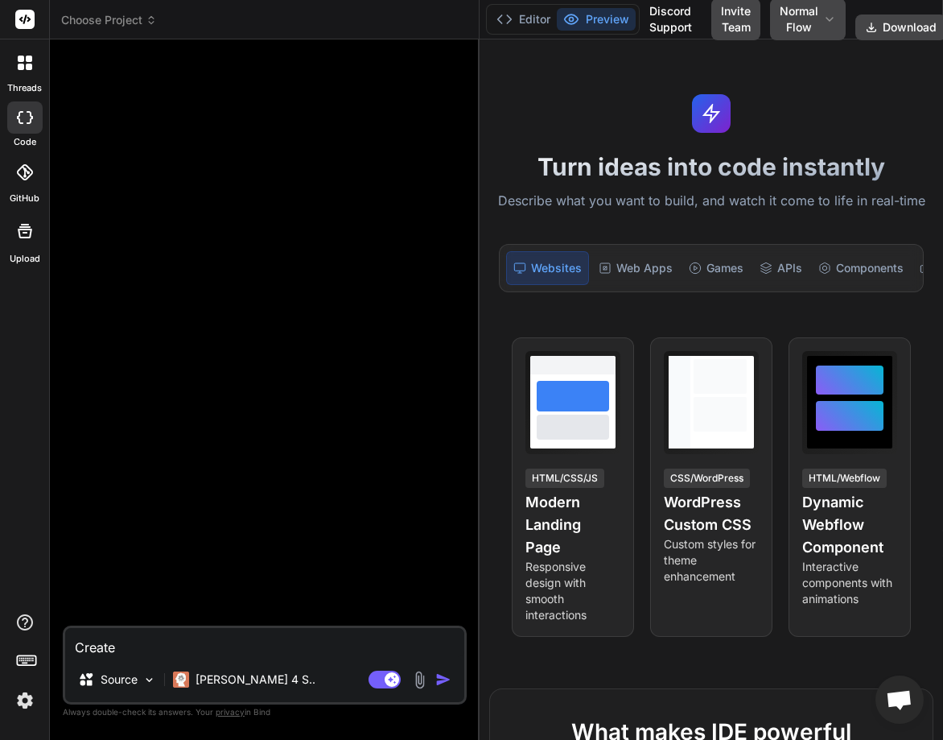
type textarea "x"
type textarea "Create a"
type textarea "x"
type textarea "Create a"
type textarea "x"
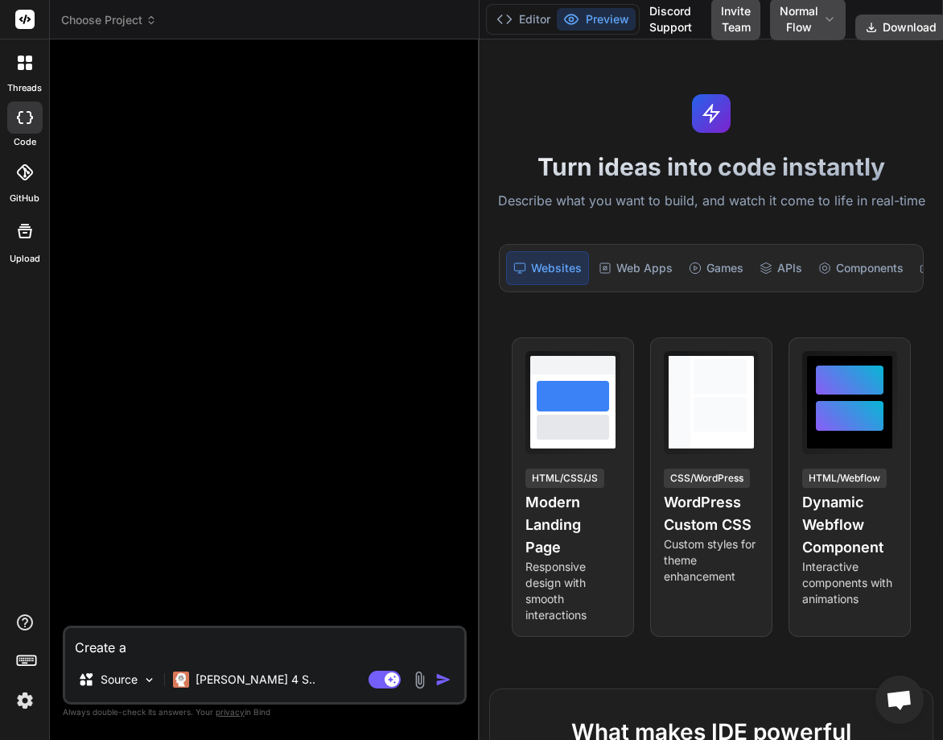
type textarea "Create a l"
type textarea "x"
type textarea "Create a lo"
type textarea "x"
type textarea "Create a log"
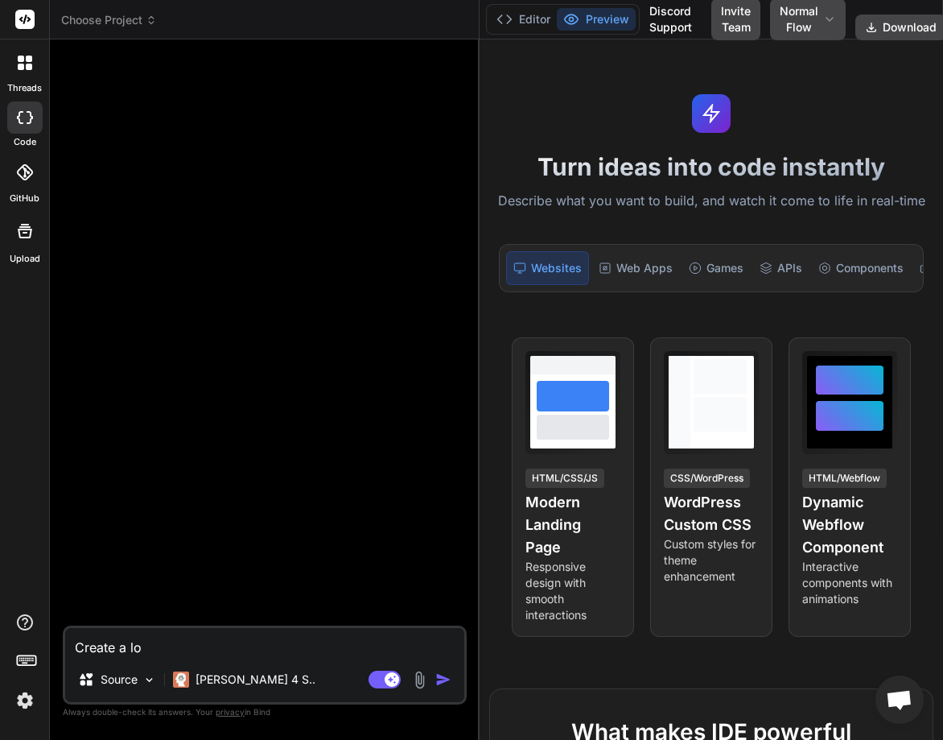
type textarea "x"
type textarea "Create a logi"
type textarea "x"
type textarea "Create a login"
type textarea "x"
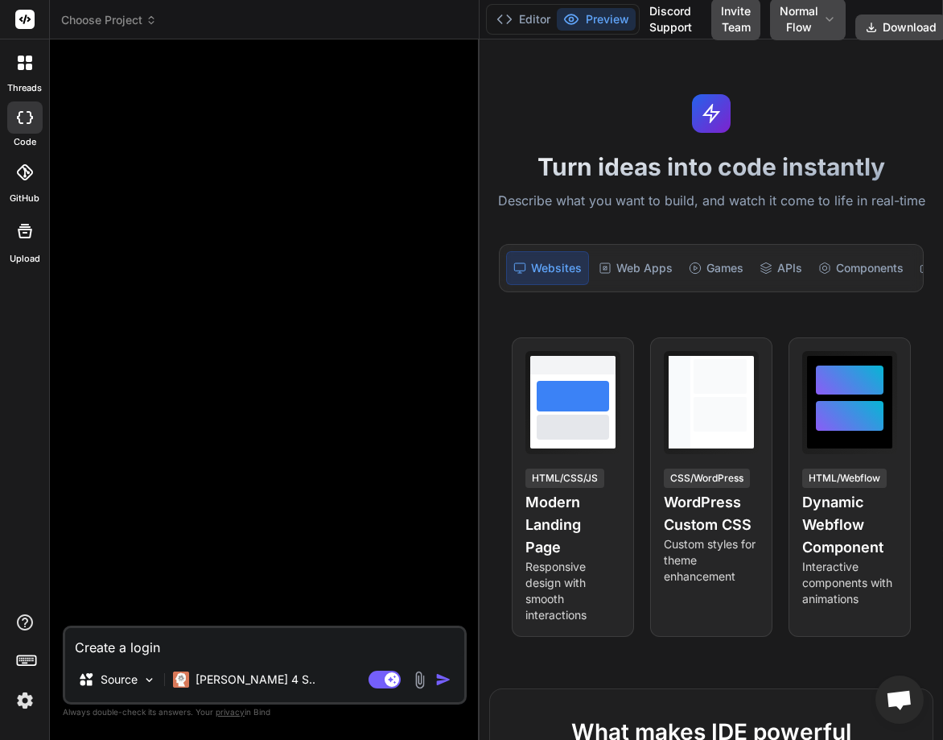
type textarea "Create a login"
type textarea "x"
type textarea "Create a login"
type textarea "x"
type textarea "Create a logi"
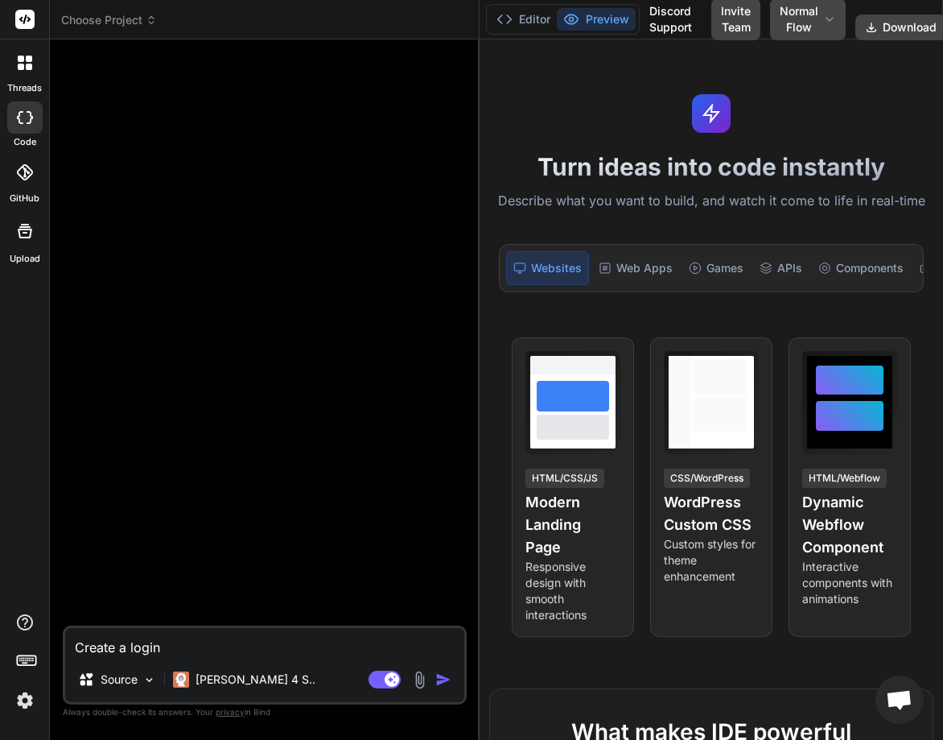
type textarea "x"
type textarea "Create a log"
type textarea "x"
type textarea "Create a lo"
type textarea "x"
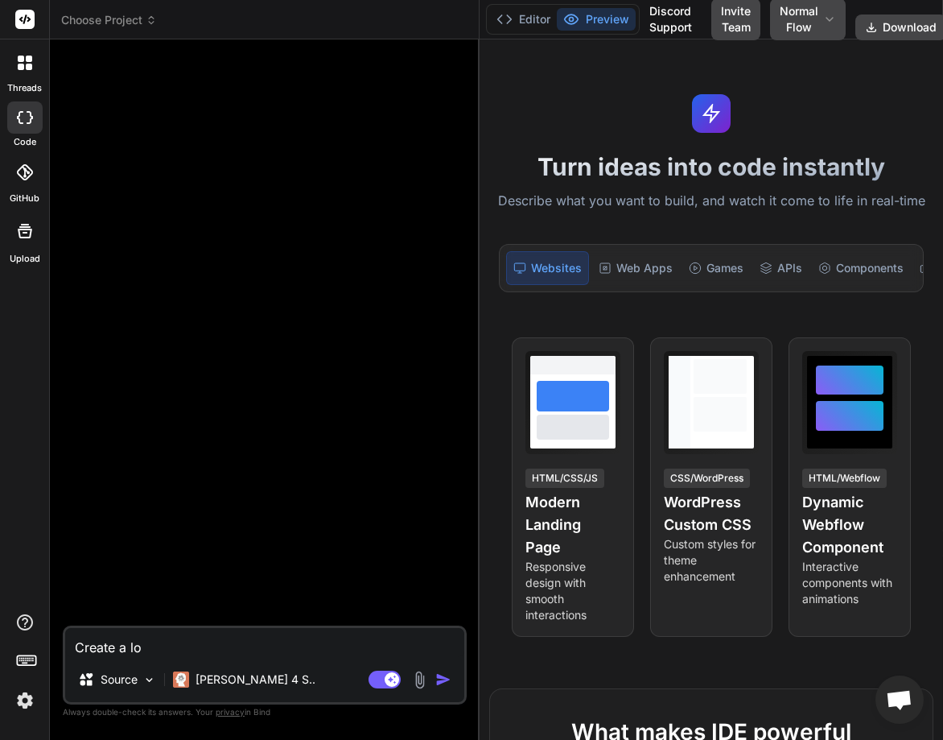
type textarea "Create a l"
type textarea "x"
type textarea "Create a"
type textarea "x"
type textarea "Create a"
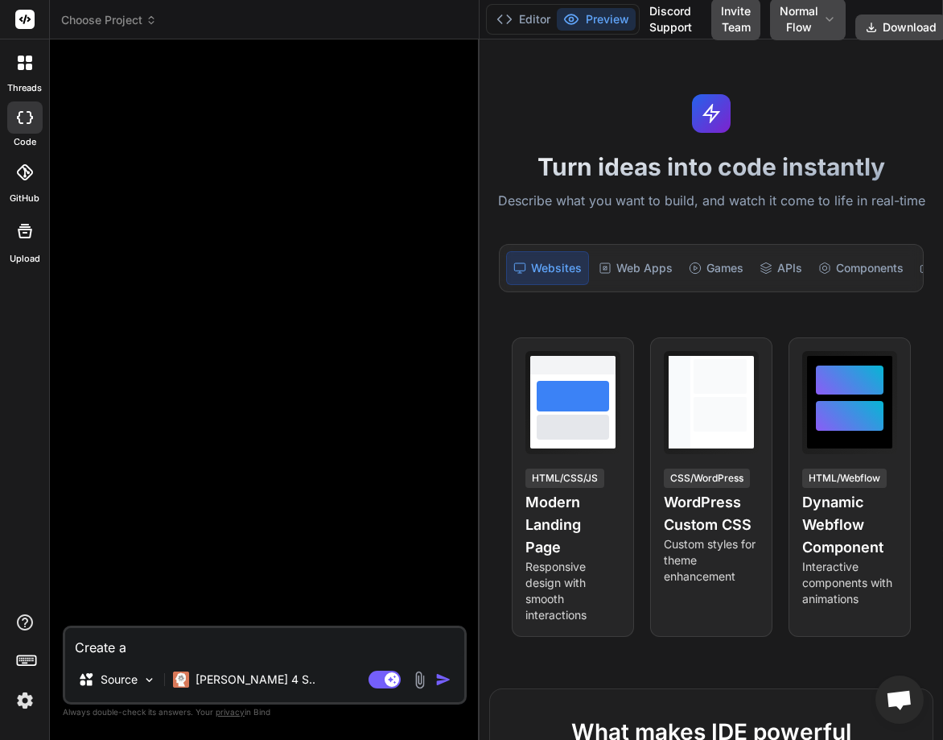
type textarea "x"
type textarea "Create a"
type textarea "x"
type textarea "Create a o"
type textarea "x"
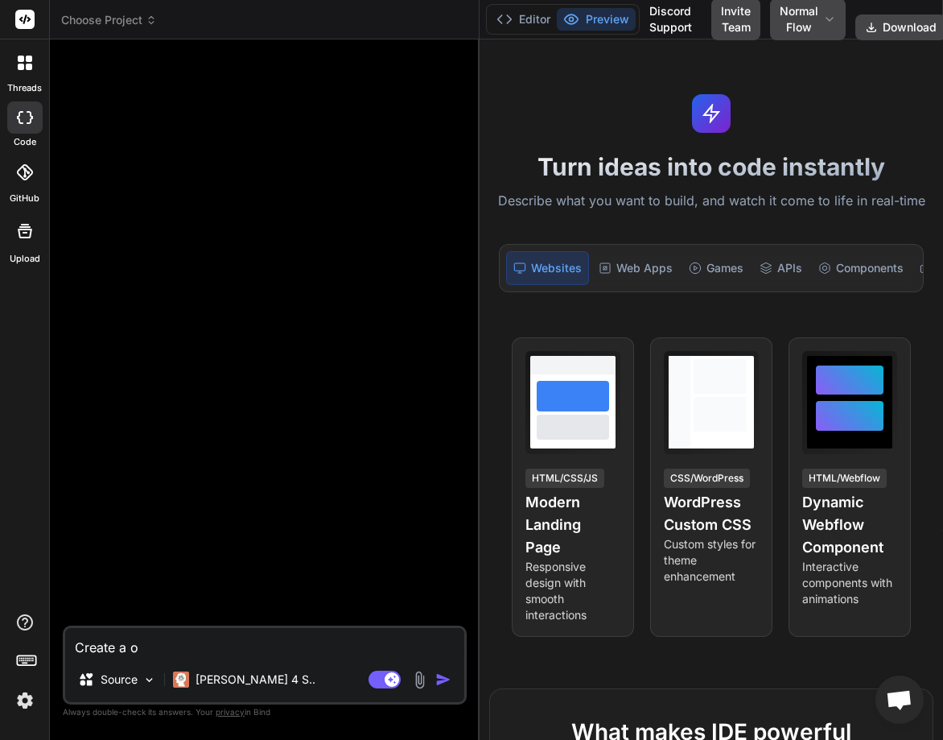
type textarea "Create a on"
type textarea "x"
type textarea "Create a one"
type textarea "x"
type textarea "Create a one"
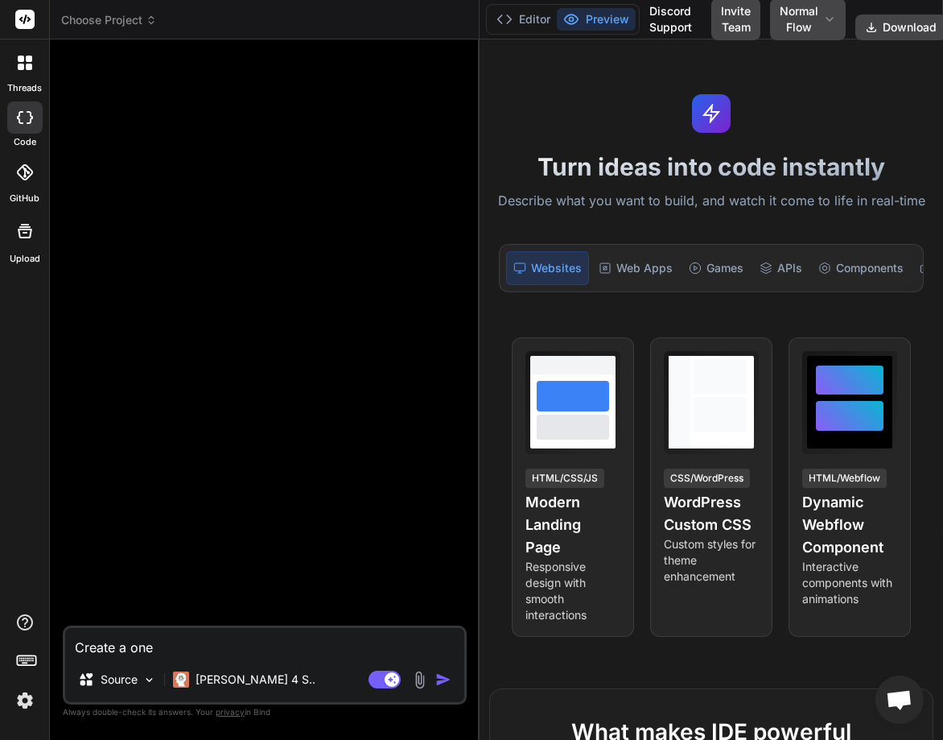
type textarea "x"
type textarea "Create a one g"
type textarea "x"
type textarea "Create a one gt"
type textarea "x"
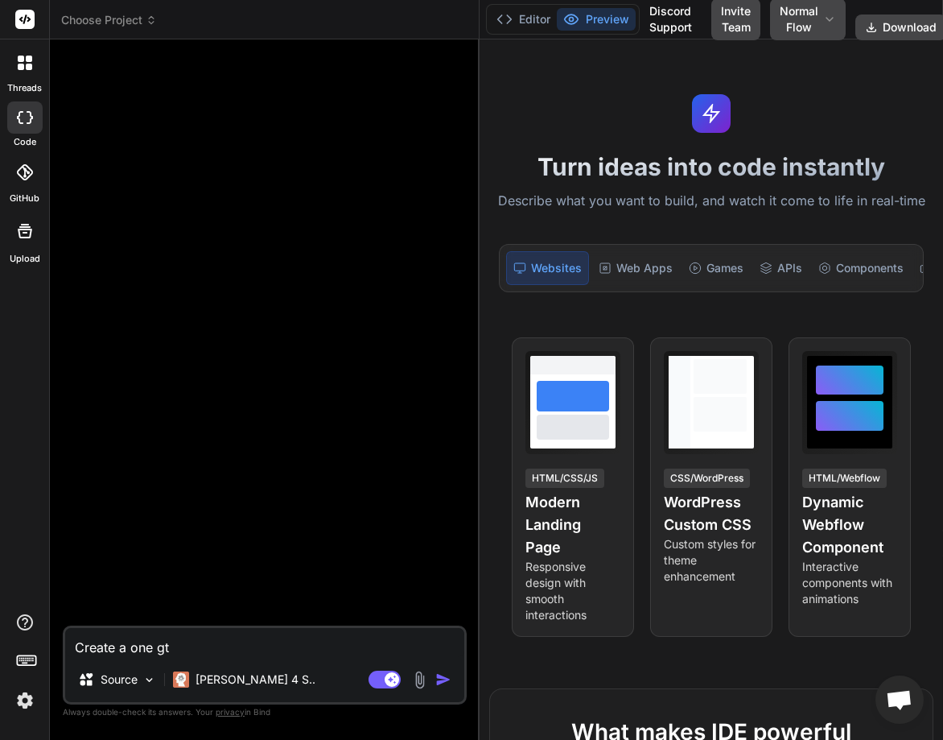
type textarea "Create a one gtm"
type textarea "x"
type textarea "Create a one gtml"
type textarea "x"
type textarea "Create a one gtml"
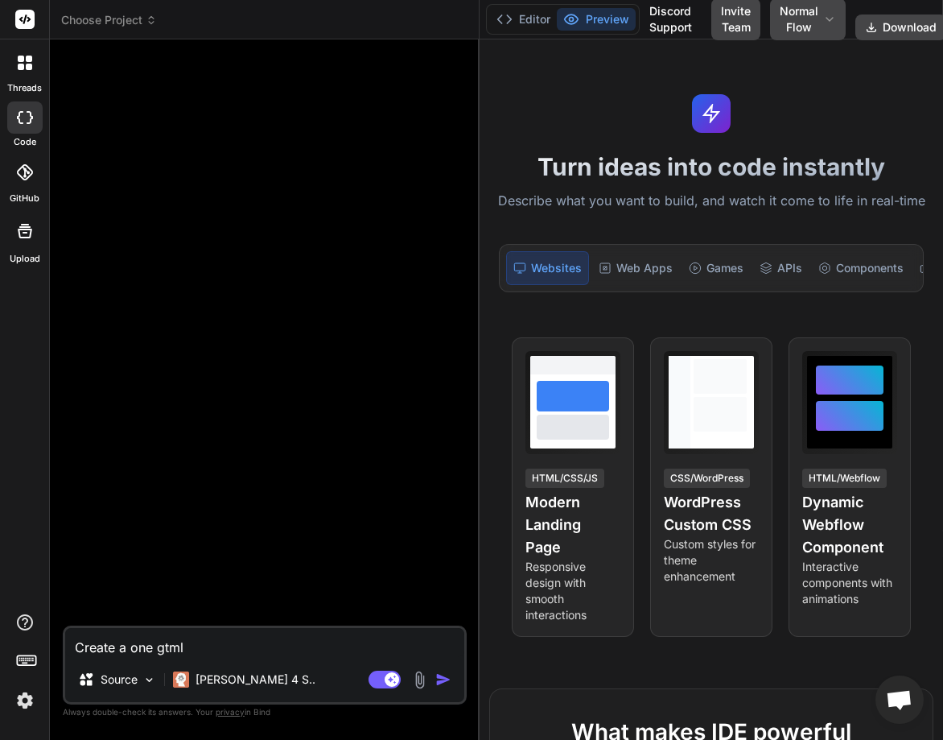
type textarea "x"
type textarea "Create a one gtml"
type textarea "x"
type textarea "Create a one gtm"
type textarea "x"
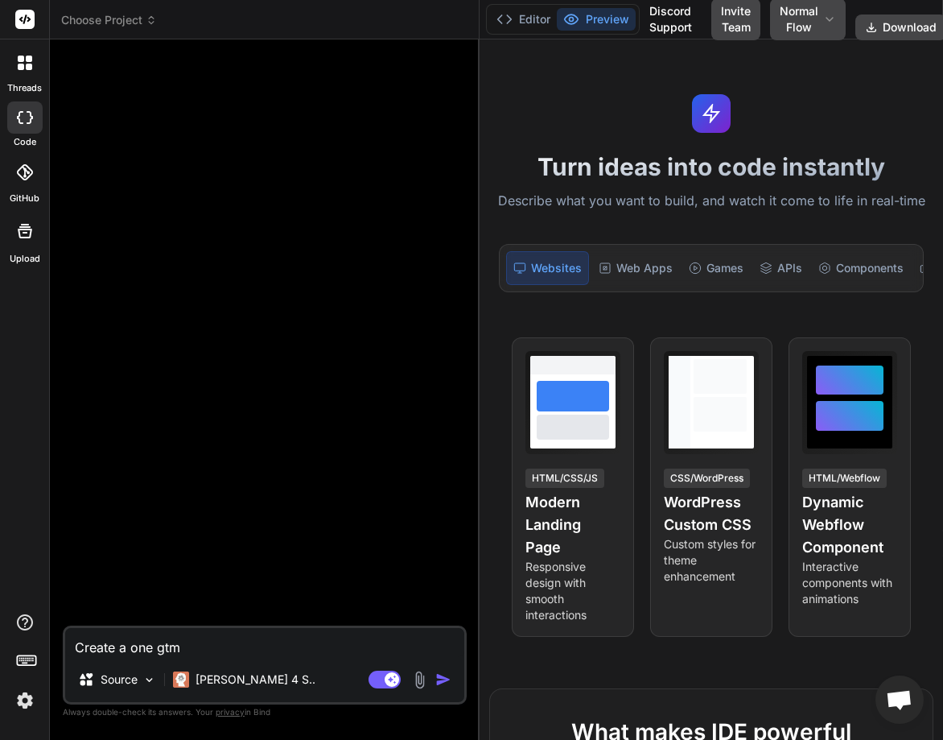
type textarea "Create a one gt"
type textarea "x"
type textarea "Create a one g"
type textarea "x"
type textarea "Create a one"
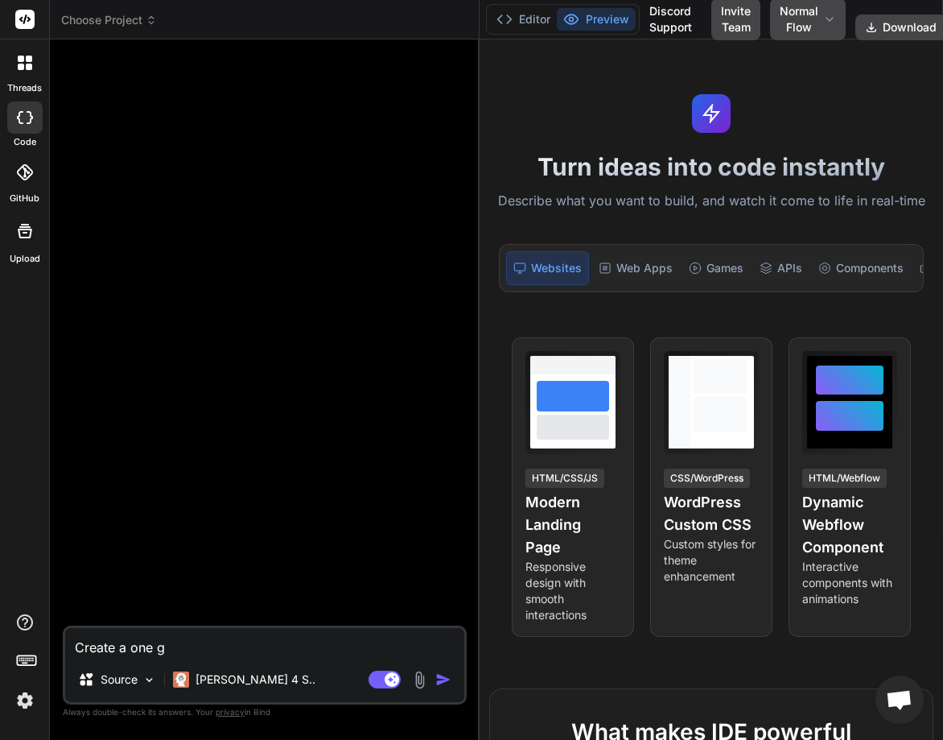
type textarea "x"
type textarea "Create a one h"
type textarea "x"
type textarea "Create a one ht"
type textarea "x"
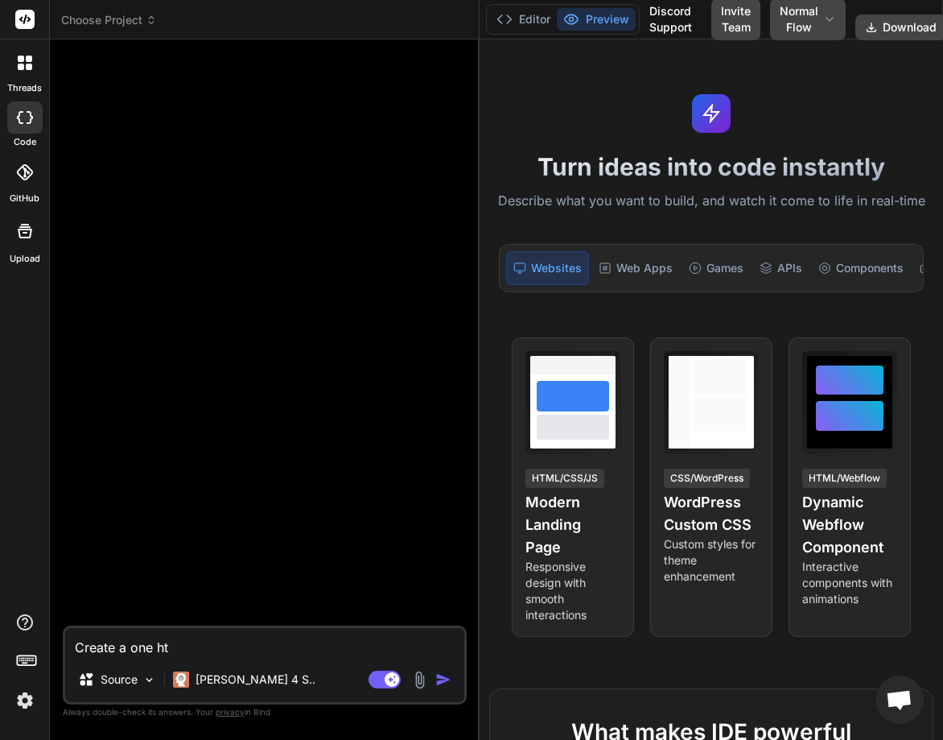
type textarea "Create a one htm"
type textarea "x"
type textarea "Create a one html"
type textarea "x"
type textarea "Create a one html"
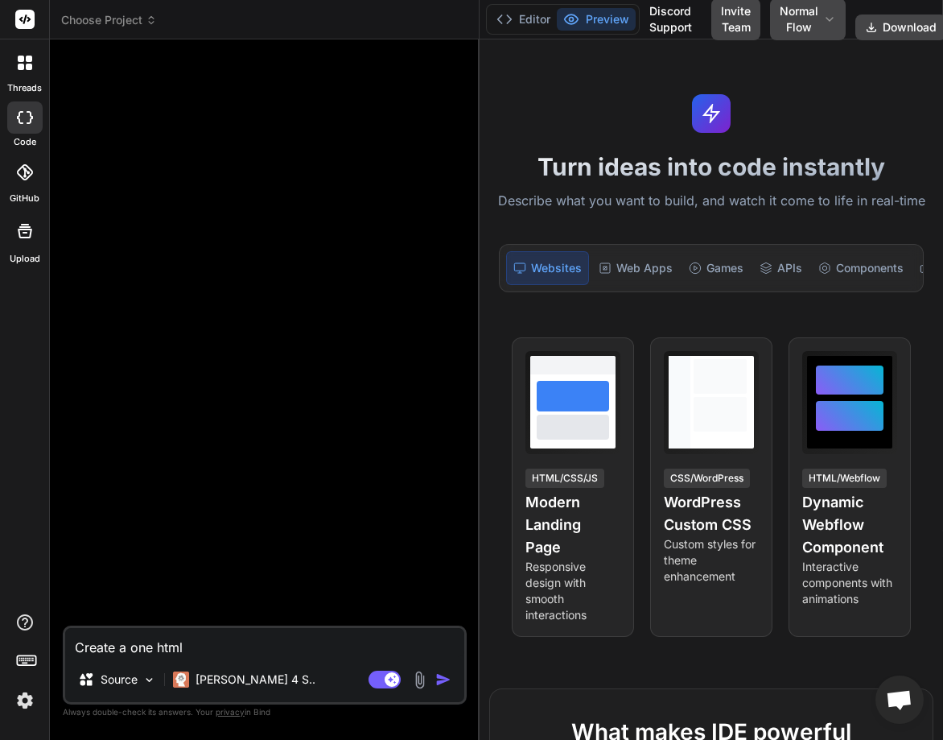
type textarea "x"
type textarea "Create a one html p"
type textarea "x"
type textarea "Create a one html pa"
type textarea "x"
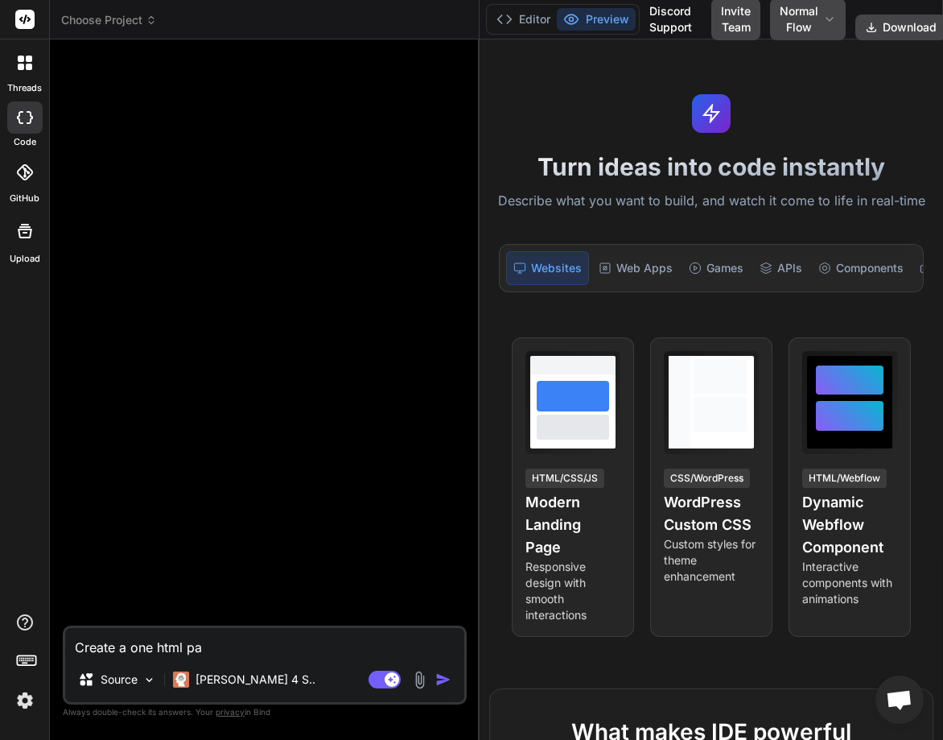
type textarea "Create a one html pag"
type textarea "x"
type textarea "Create a one html page"
type textarea "x"
type textarea "Create a one html page"
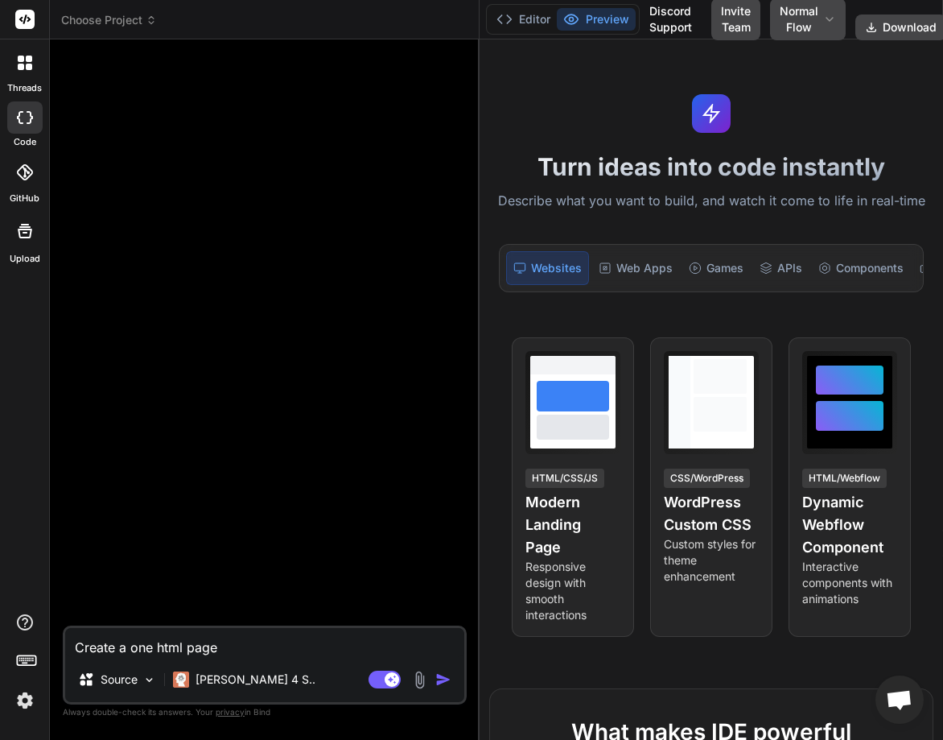
type textarea "x"
type textarea "Create a one html page w"
type textarea "x"
type textarea "Create a one html page wi"
type textarea "x"
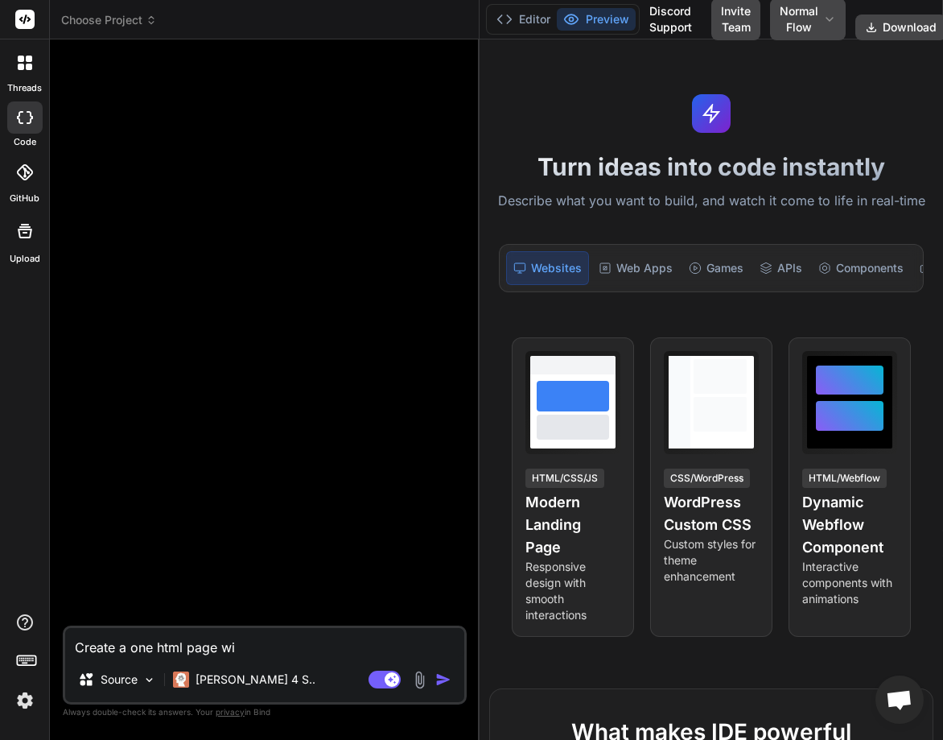
type textarea "Create a one html page wit"
type textarea "x"
type textarea "Create a one html page with"
type textarea "x"
type textarea "Create a one html page with"
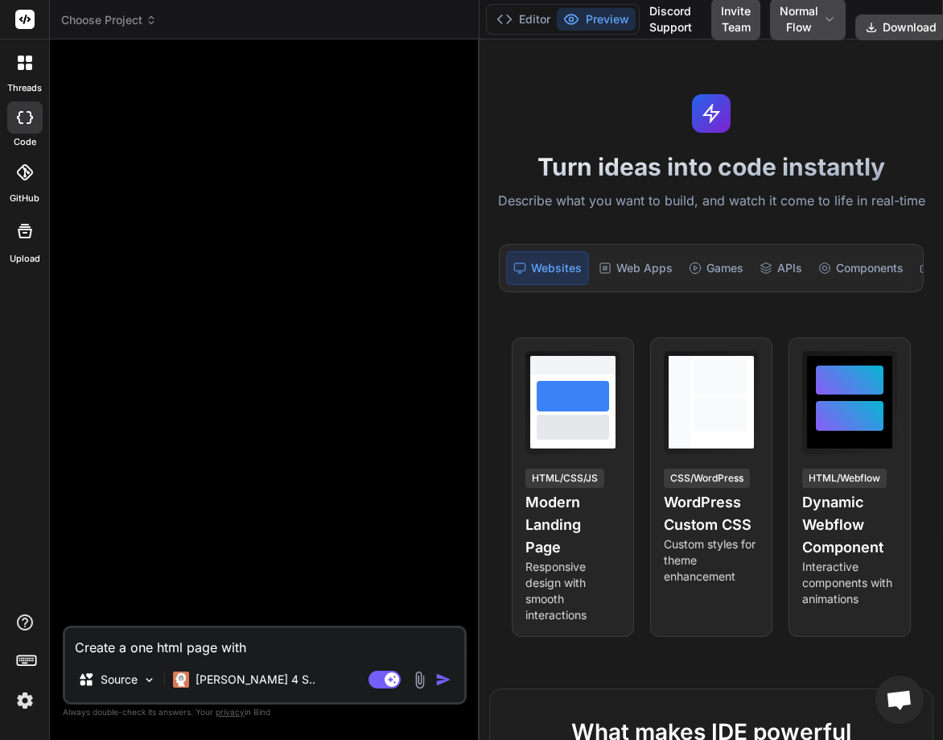
type textarea "x"
type textarea "Create a one html page with h"
type textarea "x"
type textarea "Create a one html page with he"
type textarea "x"
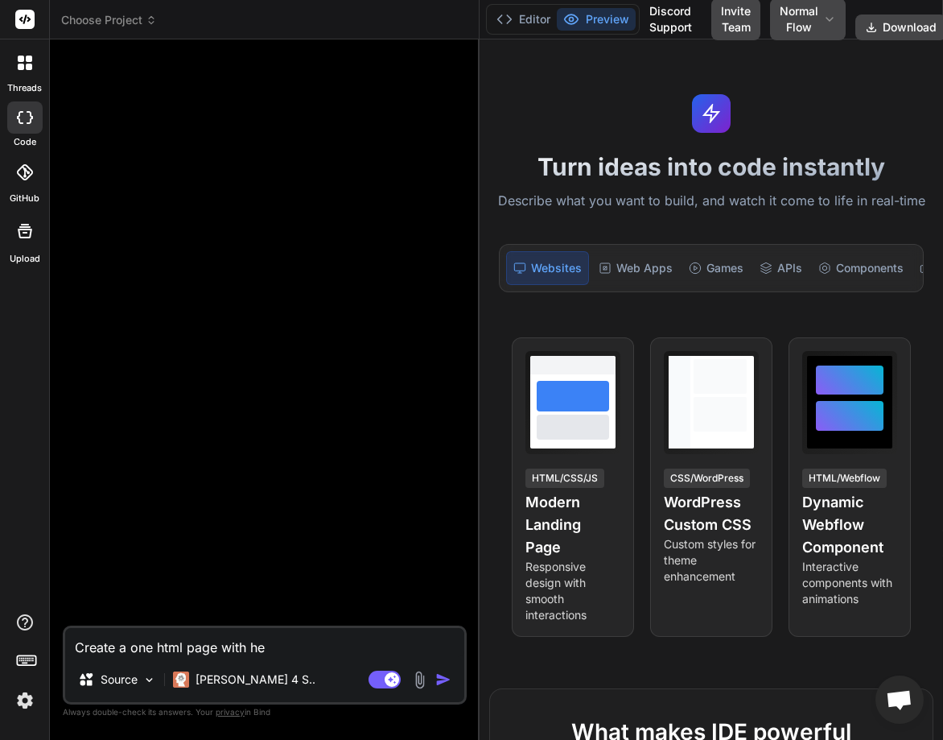
type textarea "Create a one html page with hea"
type textarea "x"
type textarea "Create a one html page with head"
type textarea "x"
type textarea "Create a one html page with head"
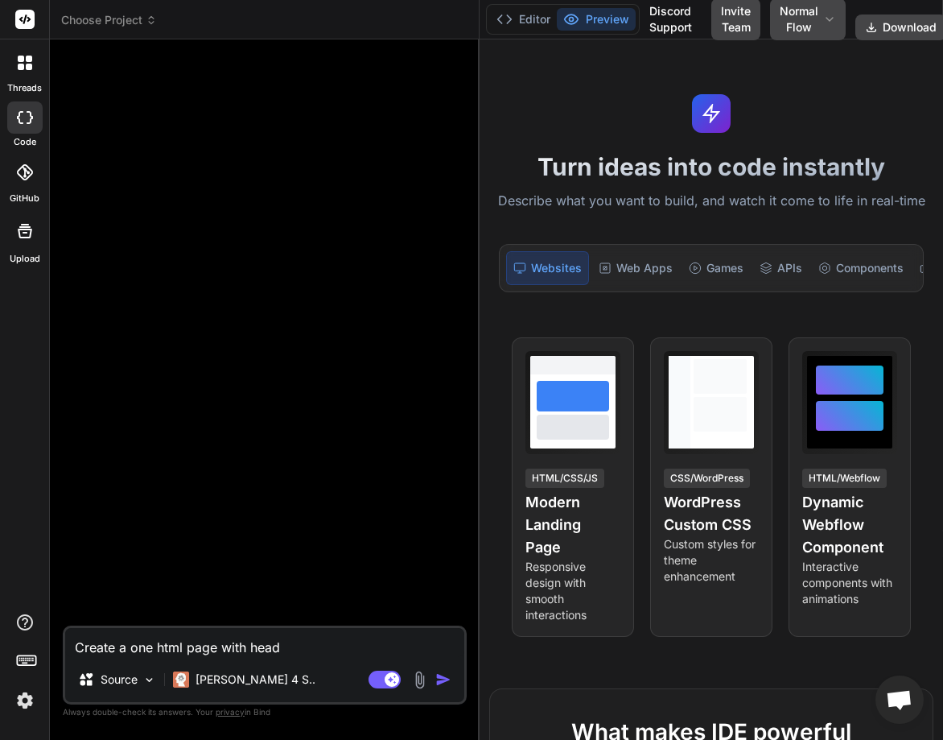
type textarea "x"
type textarea "Create a one html page with head t"
type textarea "x"
type textarea "Create a one html page with head ta"
type textarea "x"
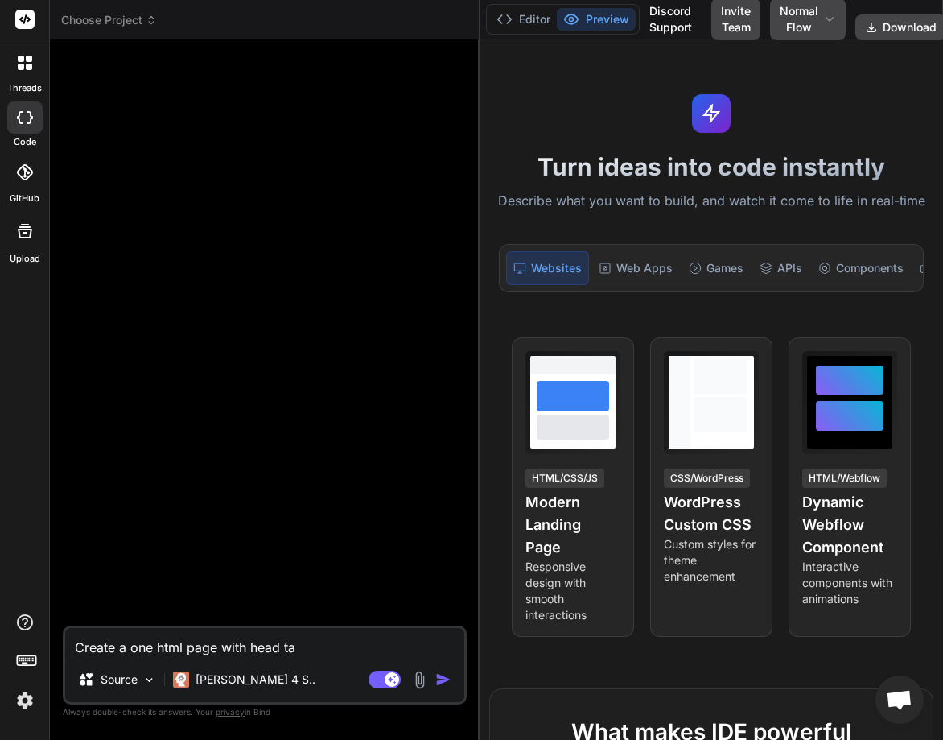
type textarea "Create a one html page with head tag"
type textarea "x"
type textarea "Create a one html page with head tag"
type textarea "x"
type textarea "Create a one html page with head tag i"
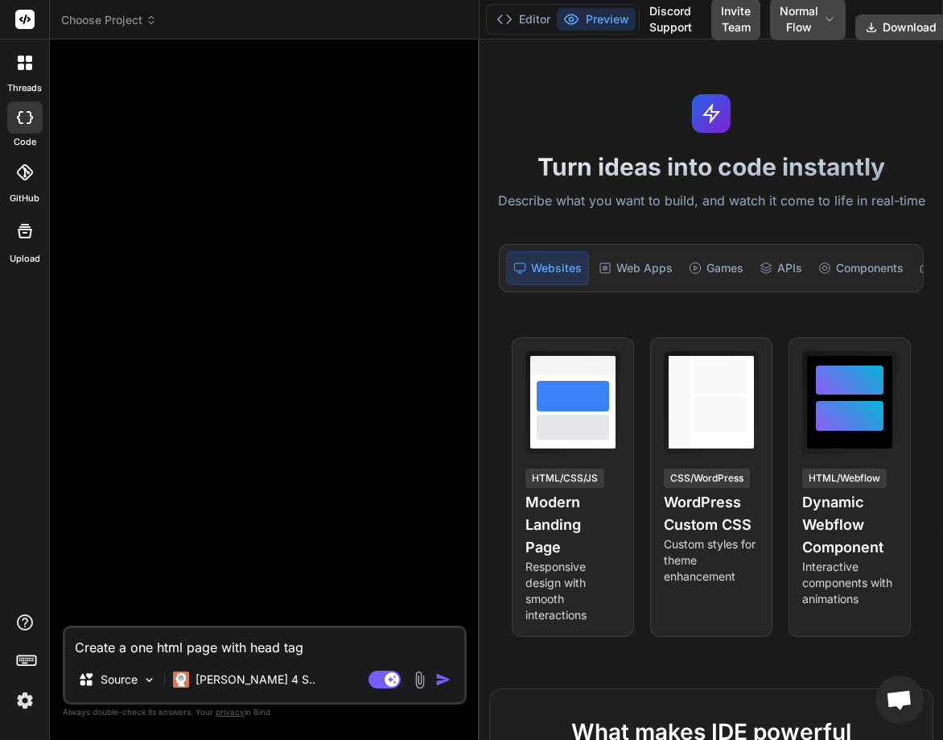
type textarea "x"
type textarea "Create a one html page with head tag in"
type textarea "x"
type textarea "Create a one html page with head tag in"
type textarea "x"
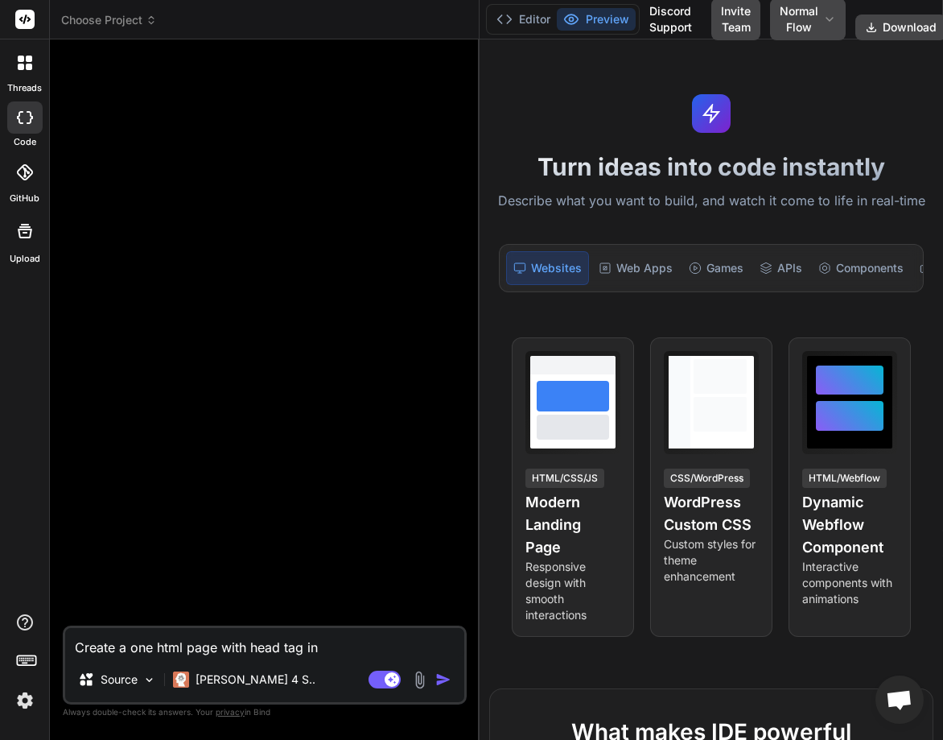
type textarea "Create a one html page with head tag in t"
type textarea "x"
type textarea "Create a one html page with head tag in"
type textarea "x"
type textarea "Create a one html page with head tag in"
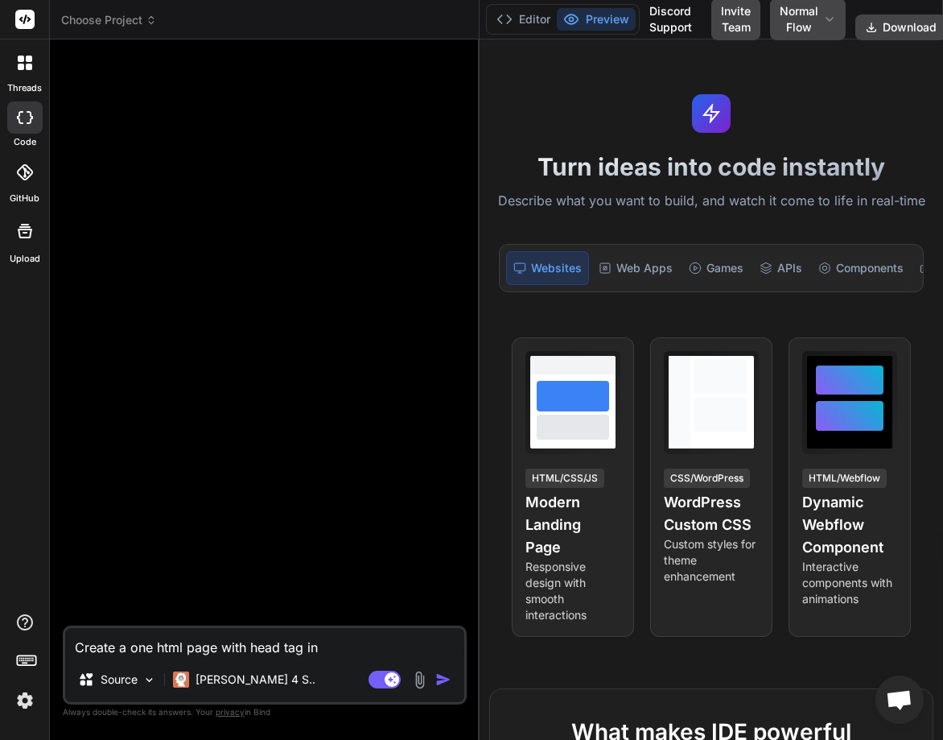
type textarea "x"
type textarea "Create a one html page with head tag i"
type textarea "x"
type textarea "Create a one html page with head tag"
type textarea "x"
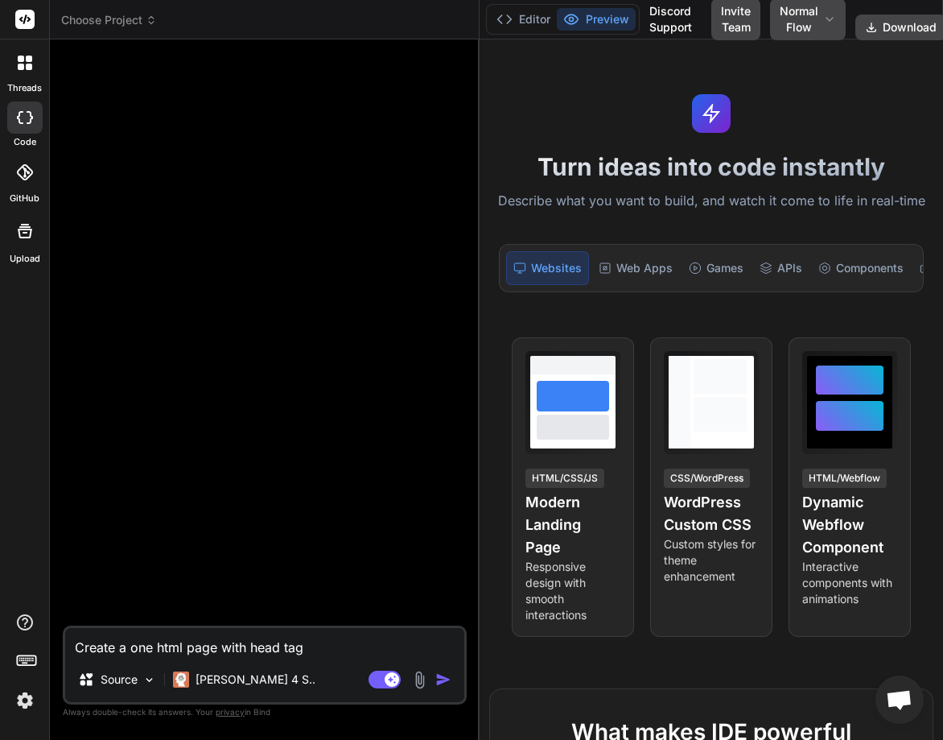
type textarea "Create a one html page with head tag w"
type textarea "x"
type textarea "Create a one html page with head tag wi"
type textarea "x"
type textarea "Create a one html page with head tag wit"
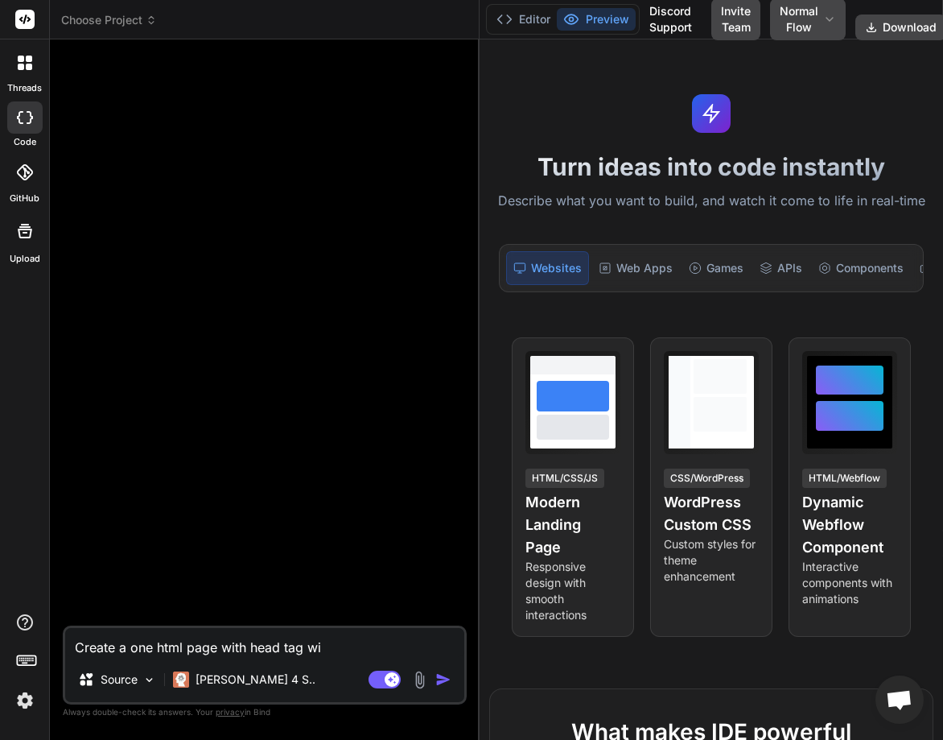
type textarea "x"
type textarea "Create a one html page with head tag with"
type textarea "x"
type textarea "Create a one html page with head tag with"
type textarea "x"
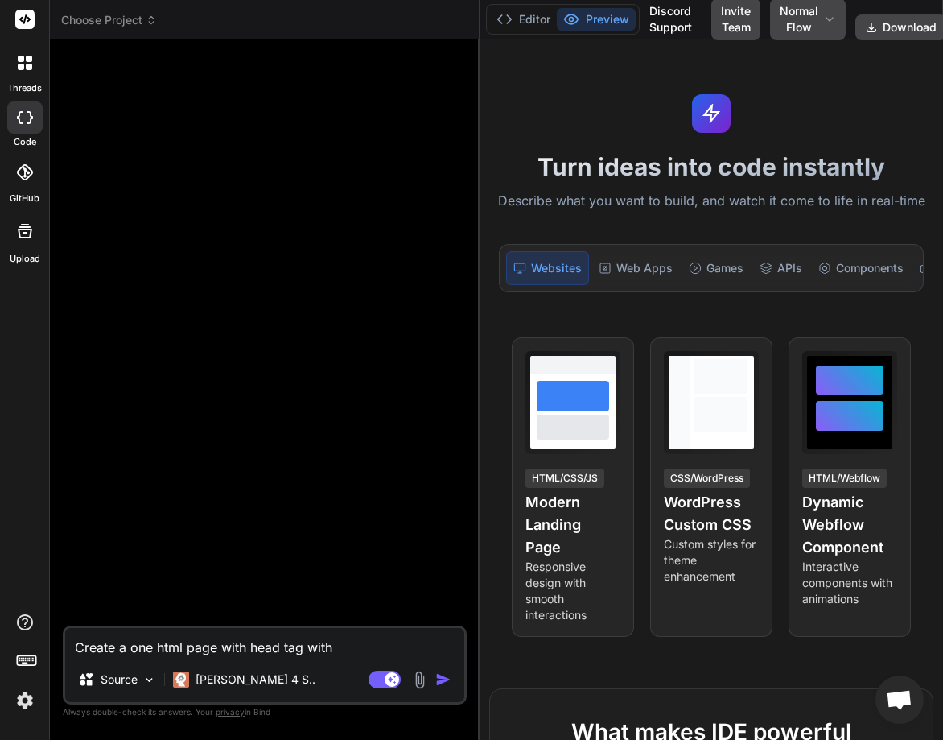
type textarea "Create a one html page with head tag with t"
type textarea "x"
type textarea "Create a one html page with head tag with te"
type textarea "x"
type textarea "Create a one html page with head tag with [PERSON_NAME]"
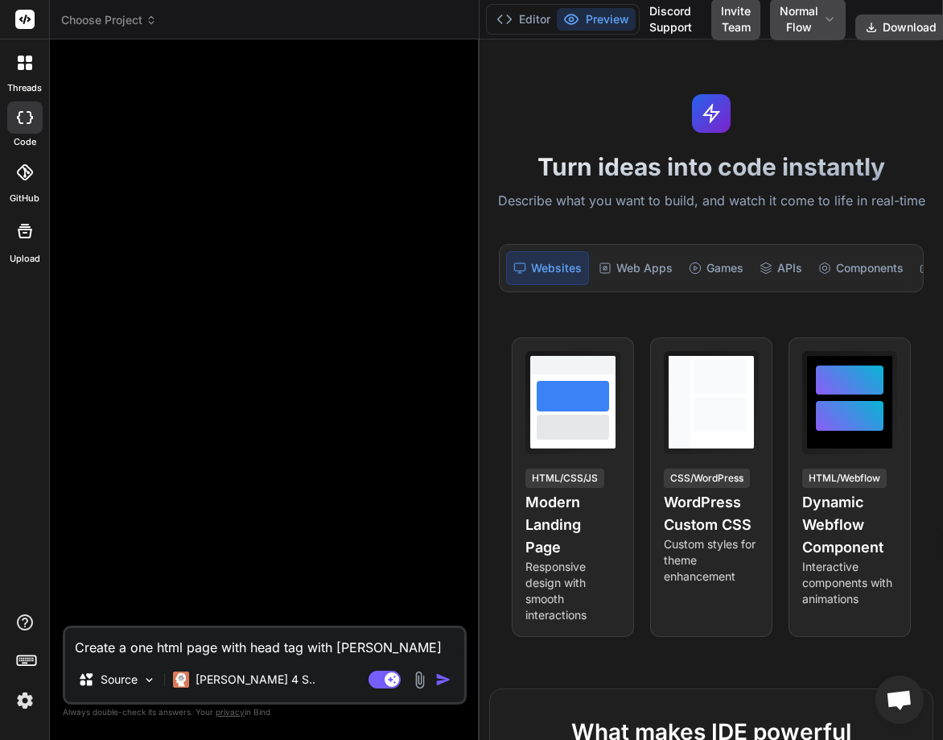
type textarea "x"
type textarea "Create a one html page with head tag with text"
type textarea "x"
type textarea "Create a one html page with head tag with text"
type textarea "x"
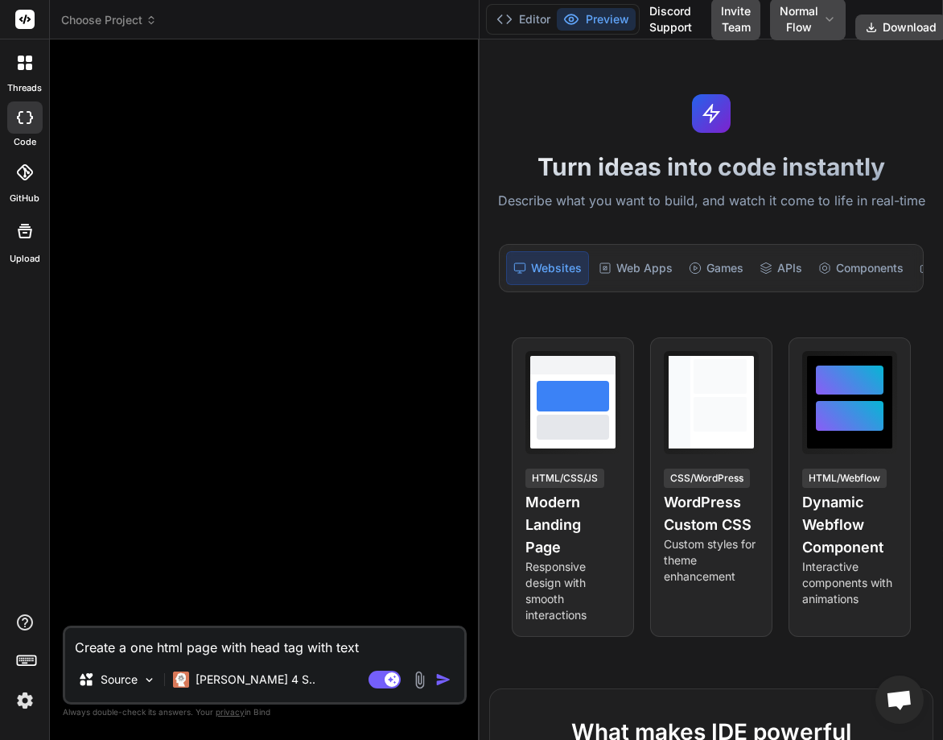
type textarea "Create a one html page with head tag with text v"
type textarea "x"
type textarea "Create a one html page with head tag with text v1"
type textarea "x"
type textarea "Create a one html page with head tag with text v1"
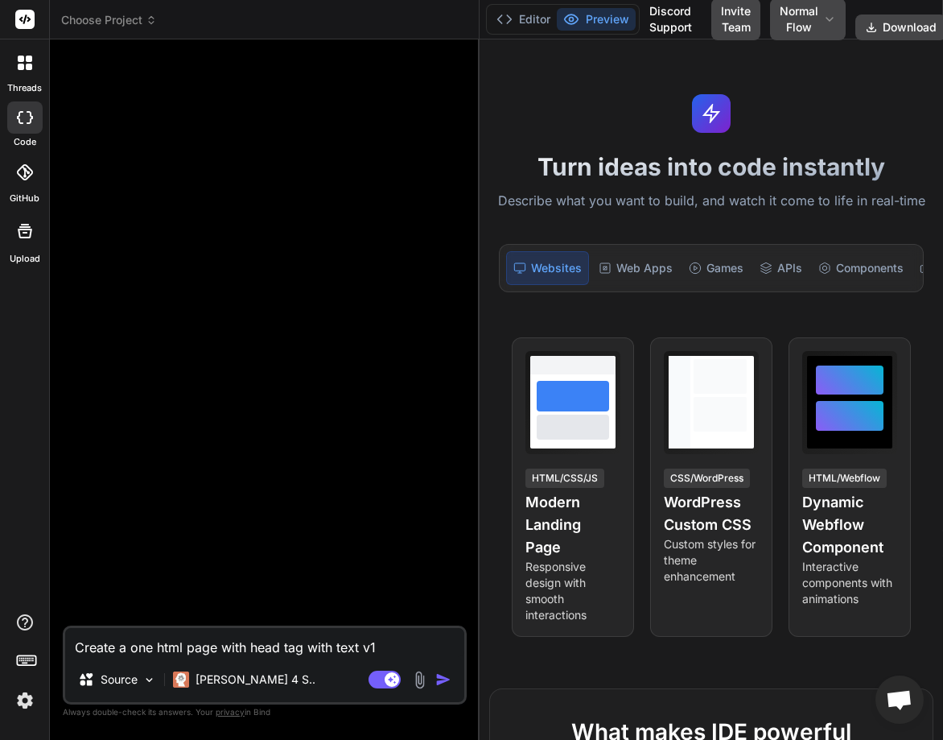
type textarea "x"
type textarea "Create a one html page with head tag with text v1 a"
type textarea "x"
type textarea "Create a one html page with head tag with text v1 an"
type textarea "x"
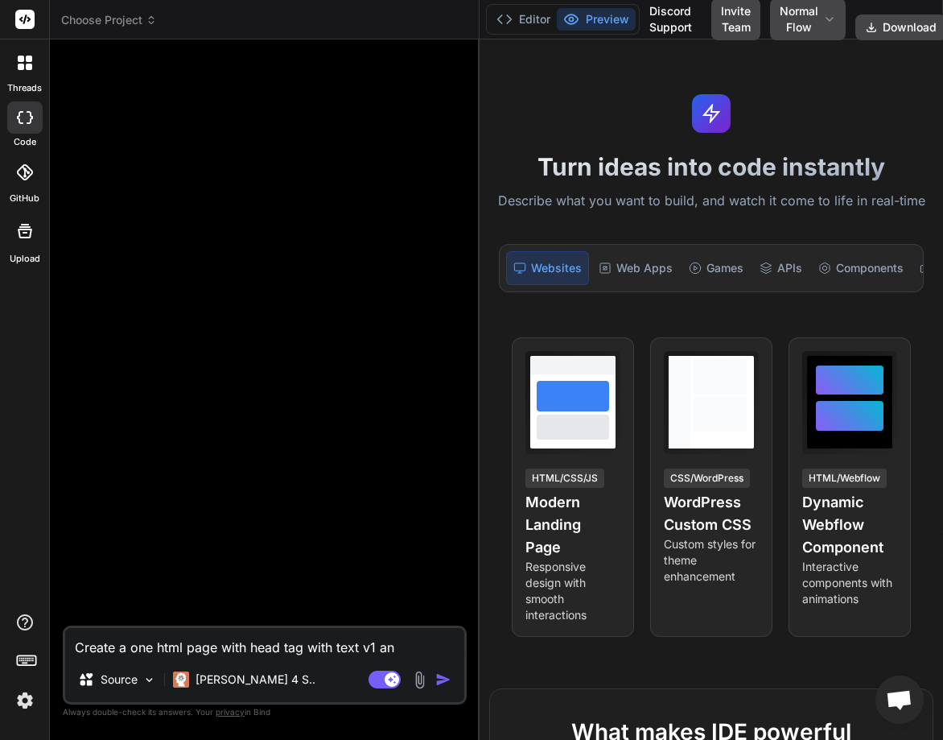
type textarea "Create a one html page with head tag with text v1 and"
type textarea "x"
type textarea "Create a one html page with head tag with text v1 and"
type textarea "x"
type textarea "Create a one html page with head tag with text v1 and u"
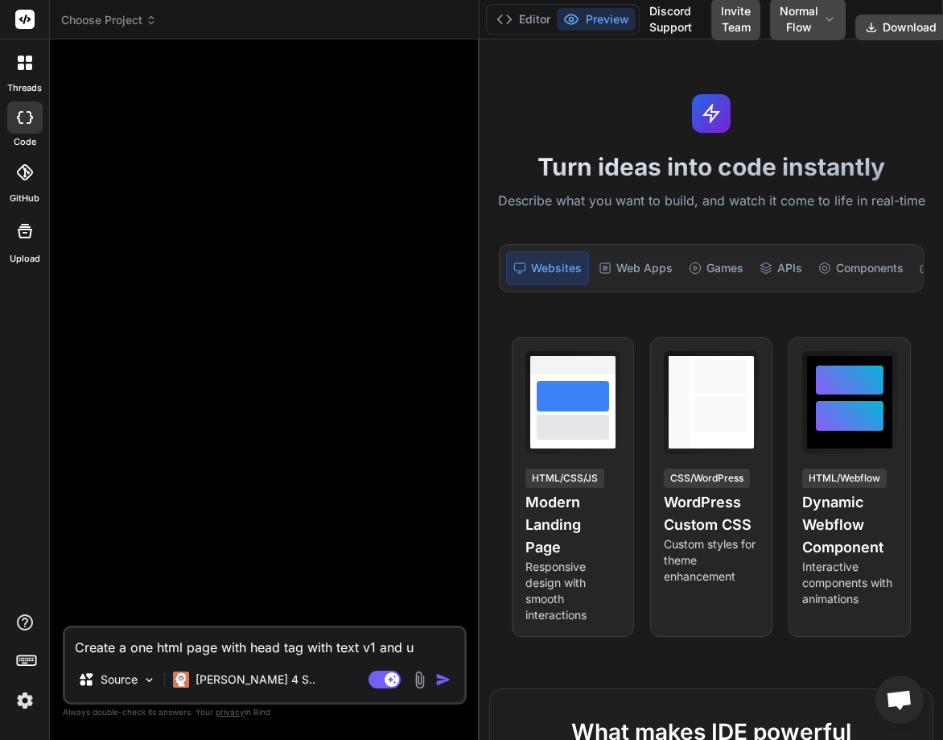
type textarea "x"
type textarea "Create a one html page with head tag with text v1 and upd"
type textarea "x"
type textarea "Create a one html page with head tag with text v1 and upda"
type textarea "x"
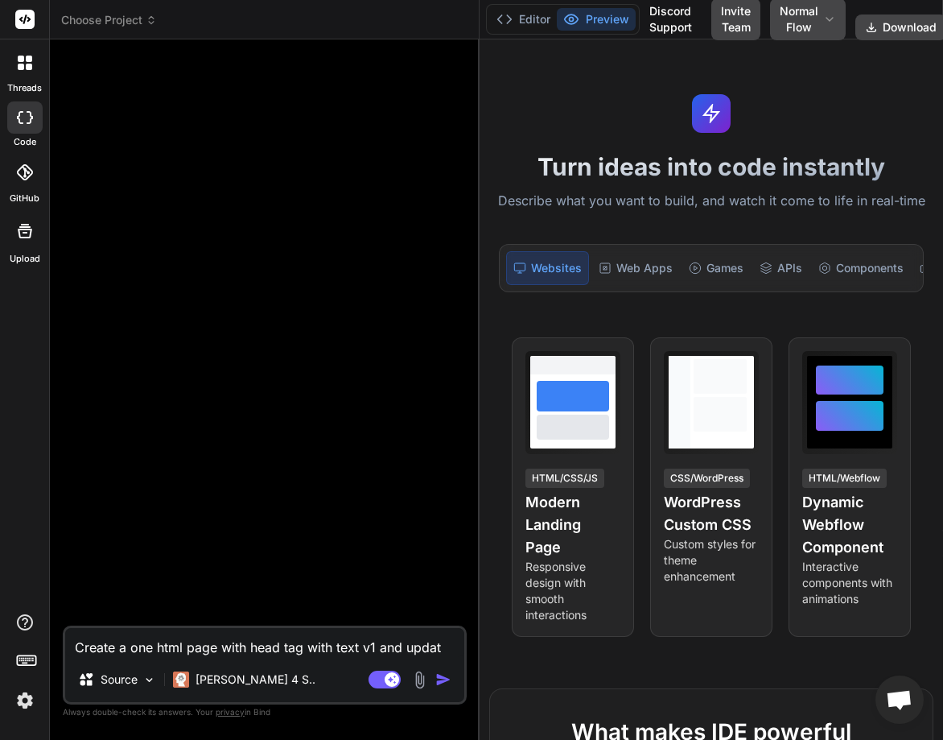
type textarea "Create a one html page with head tag with text v1 and update"
type textarea "x"
type textarea "Create a one html page with head tag with text v1 and update"
type textarea "x"
type textarea "Create a one html page with head tag with text v1 and update t"
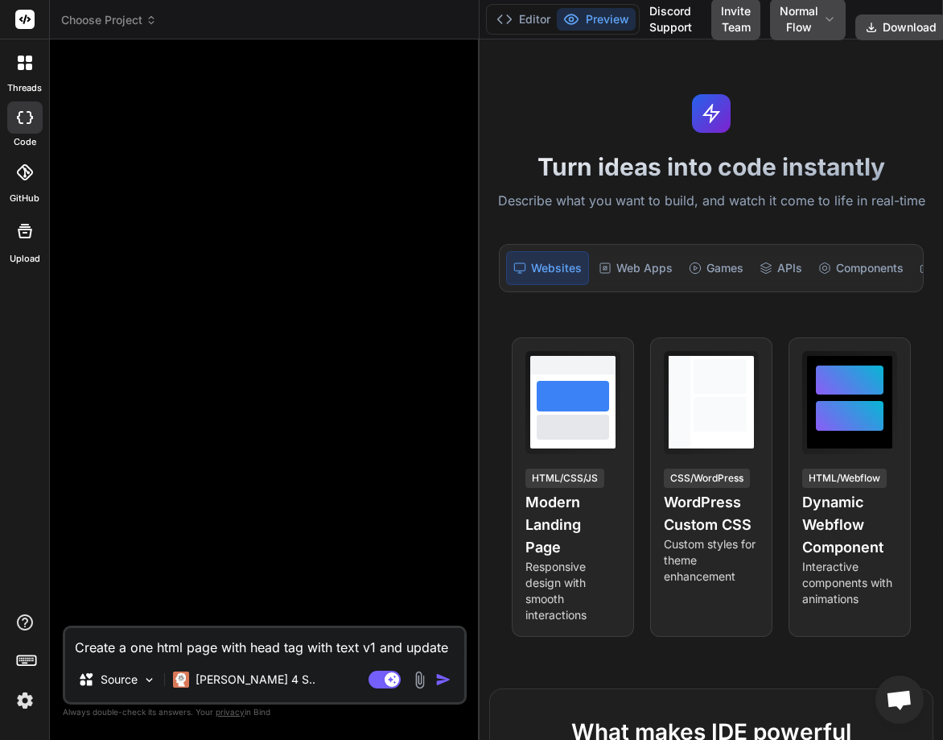
type textarea "x"
type textarea "Create a one html page with head tag with text v1 and update th"
type textarea "x"
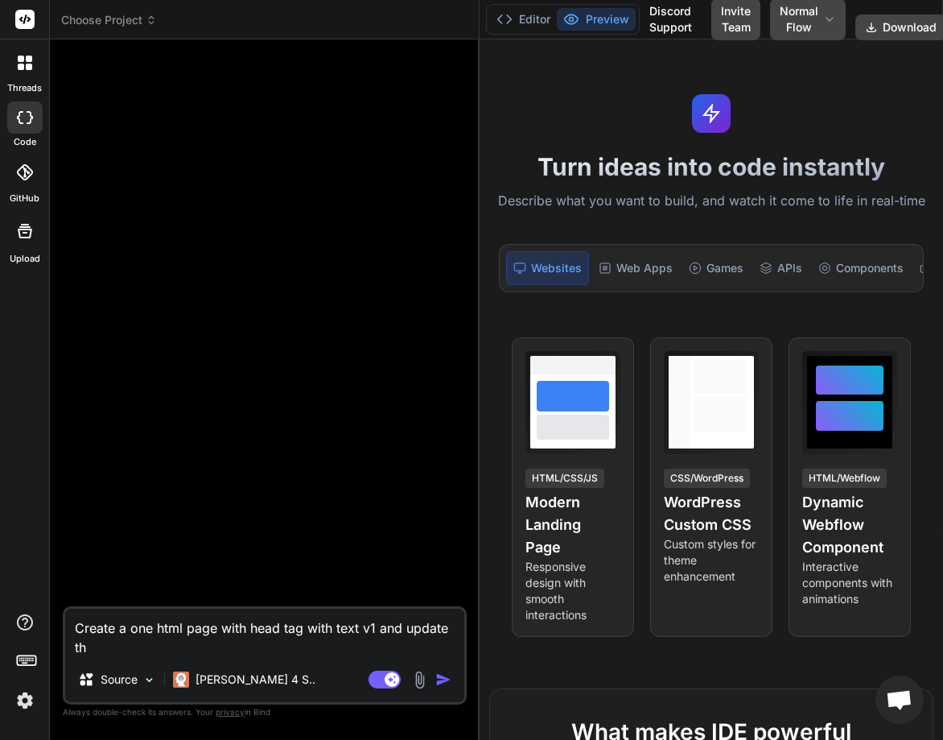
type textarea "Create a one html page with head tag with text v1 and update the"
type textarea "x"
type textarea "Create a one html page with head tag with text v1 and update the"
type textarea "x"
type textarea "Create a one html page with head tag with text v1 and update the p"
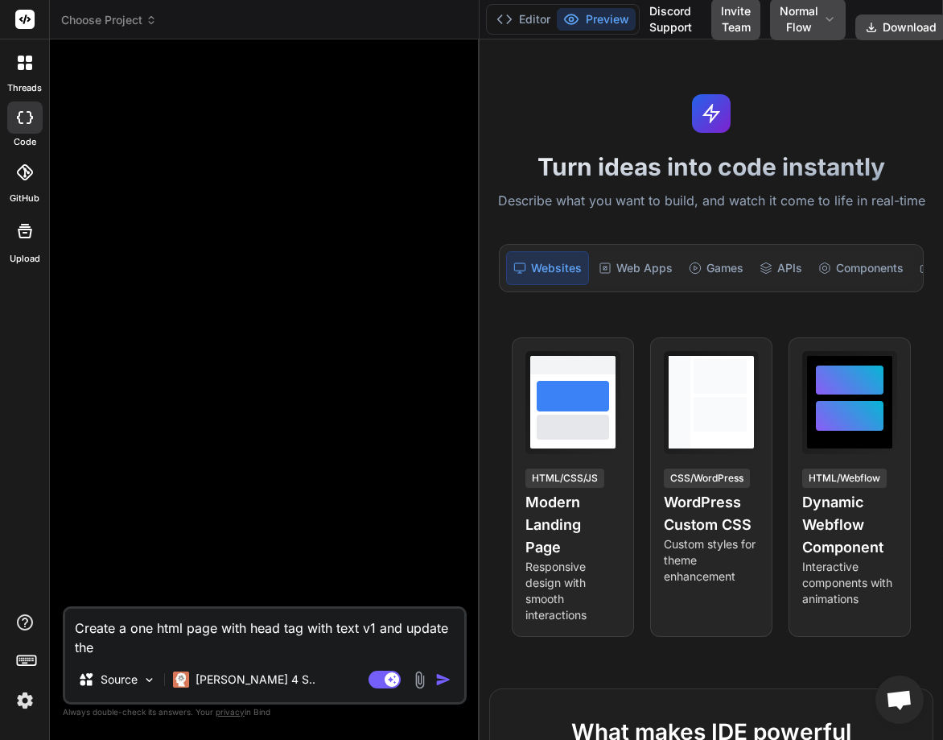
type textarea "x"
type textarea "Create a one html page with head tag with text v1 and update the pa"
type textarea "x"
type textarea "Create a one html page with head tag with text v1 and update the page"
type textarea "x"
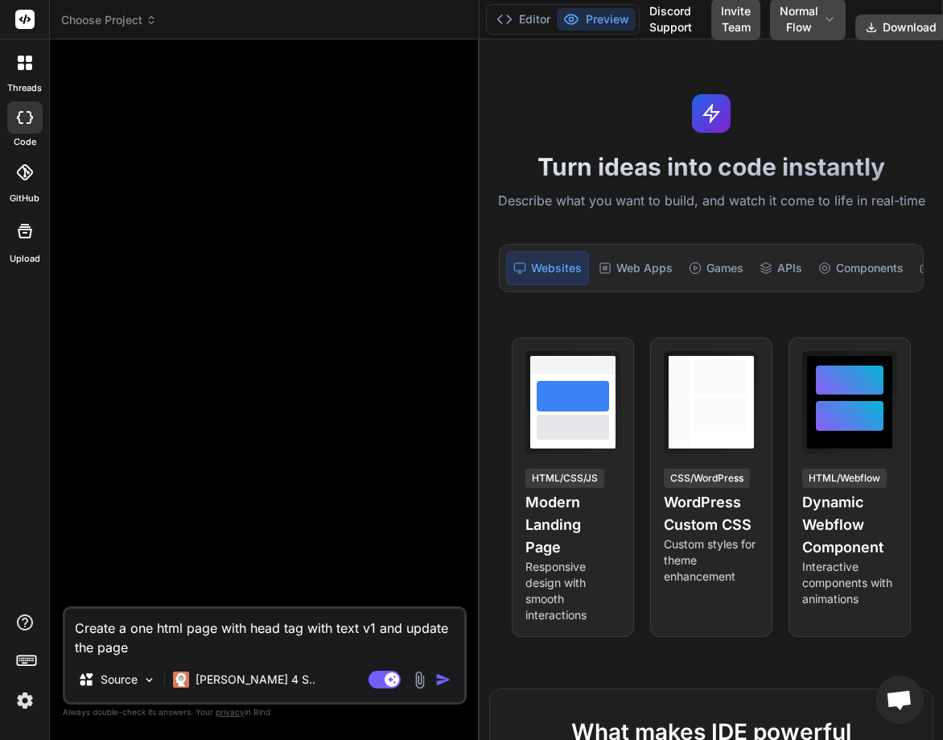
type textarea "Create a one html page with head tag with text v1 and update the page"
type textarea "x"
type textarea "Create a one html page with head tag with text v1 and update the page"
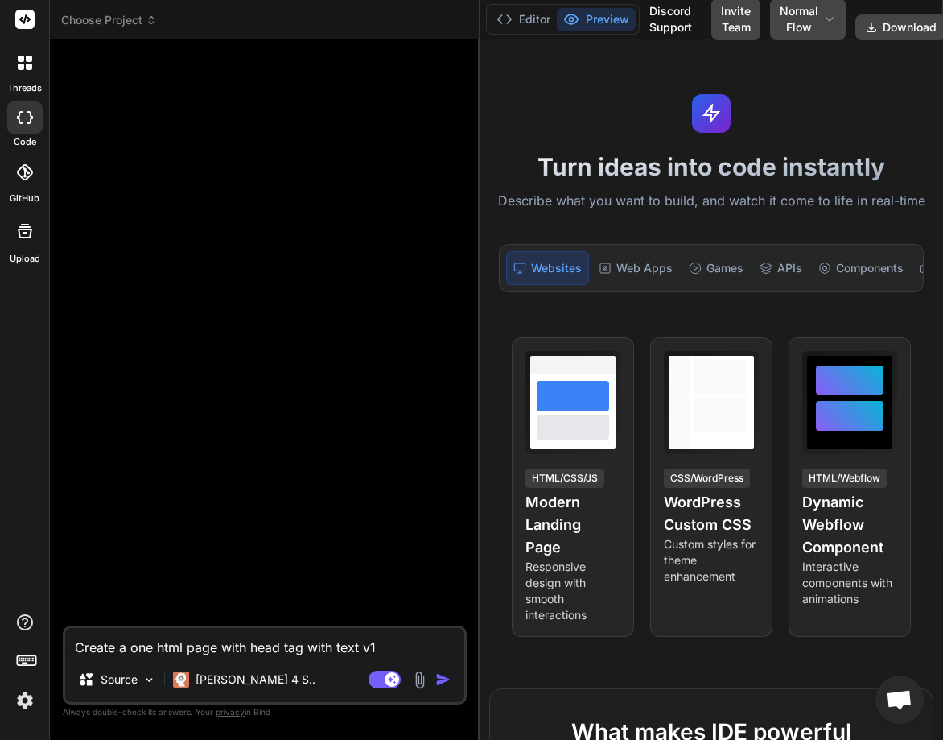
click at [444, 677] on img "button" at bounding box center [443, 679] width 16 height 16
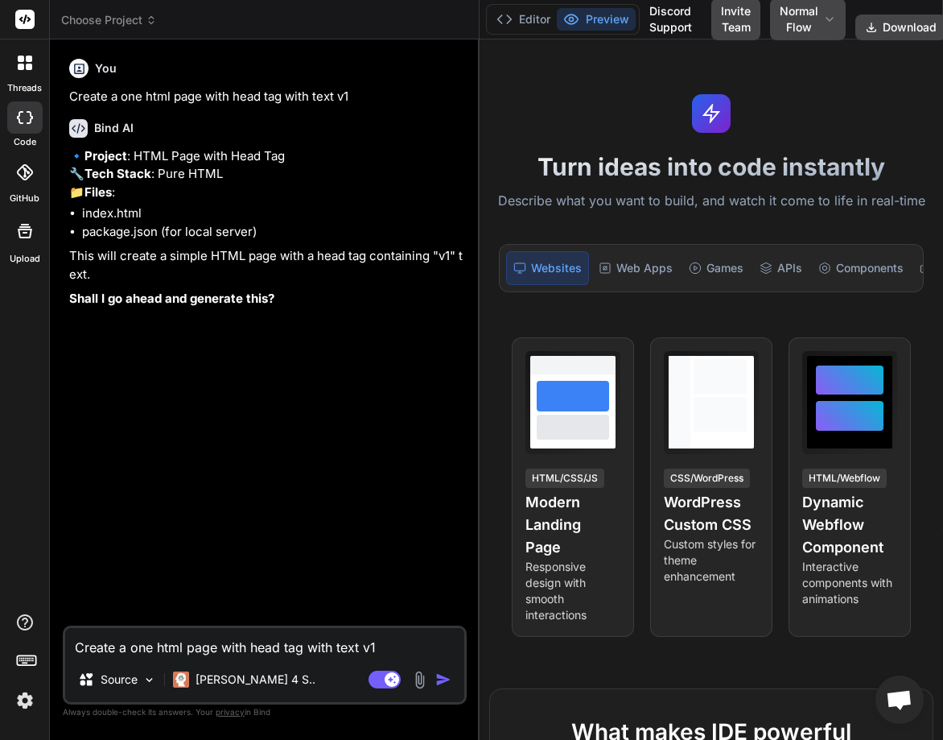
click at [184, 642] on textarea "Create a one html page with head tag with text v1" at bounding box center [264, 642] width 399 height 29
click at [442, 682] on img "button" at bounding box center [443, 679] width 16 height 16
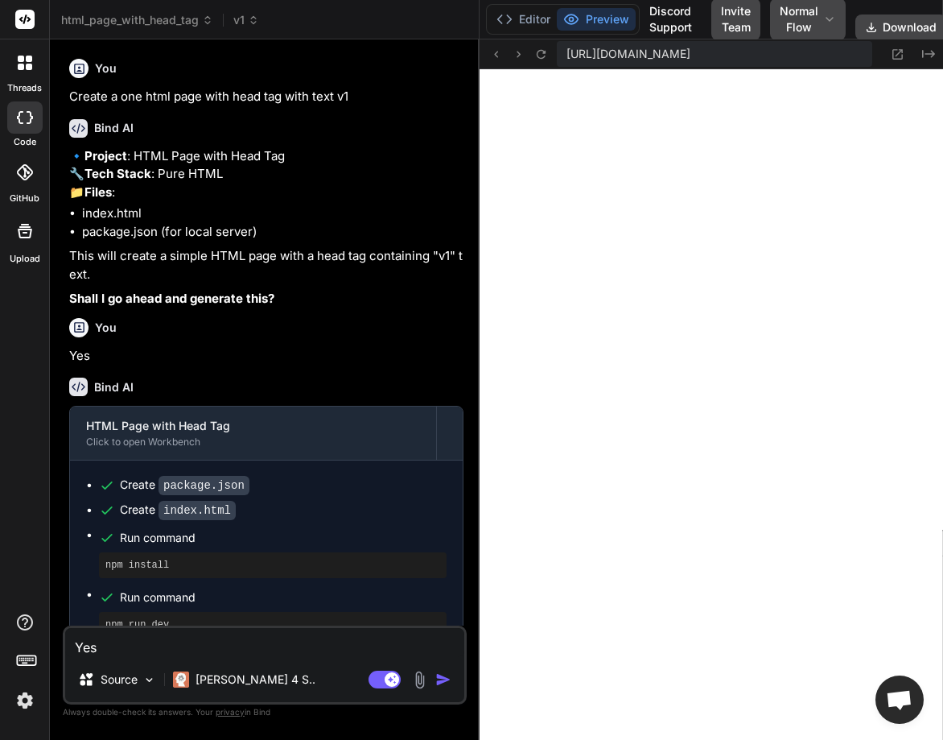
scroll to position [688, 0]
